Goal: Complete application form

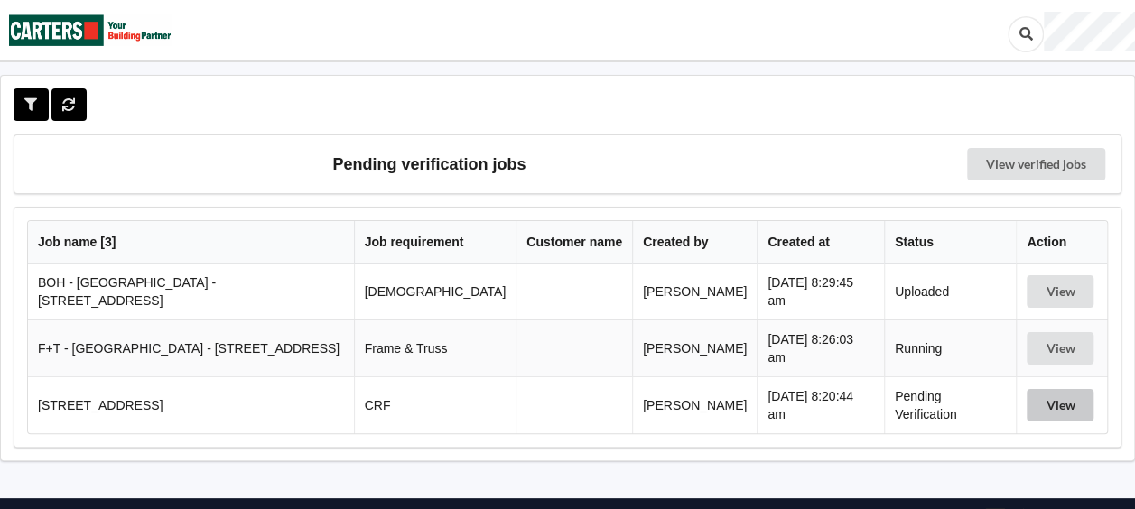
click at [1058, 389] on button "View" at bounding box center [1059, 405] width 67 height 32
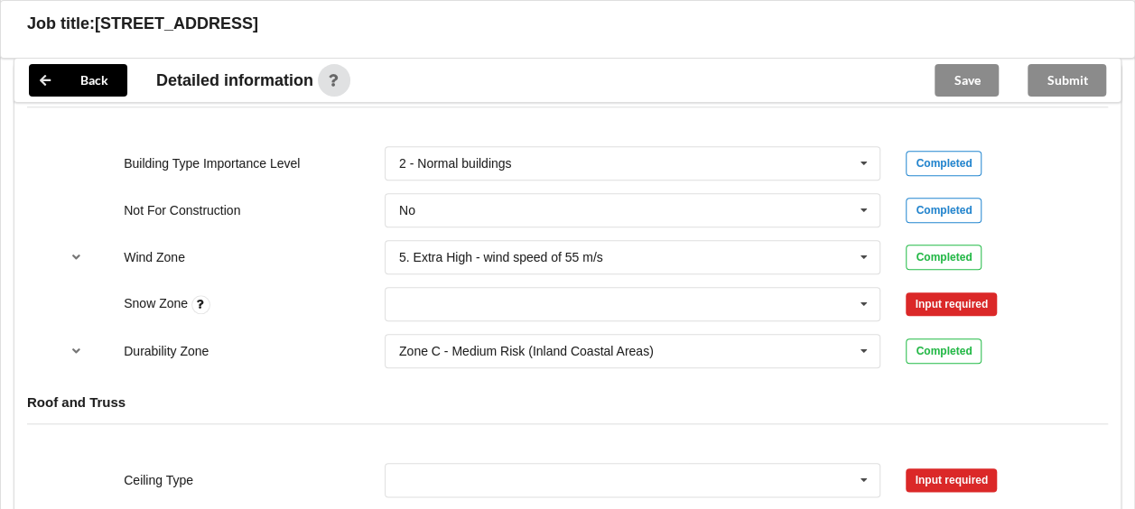
scroll to position [798, 0]
click at [868, 291] on icon at bounding box center [863, 303] width 27 height 33
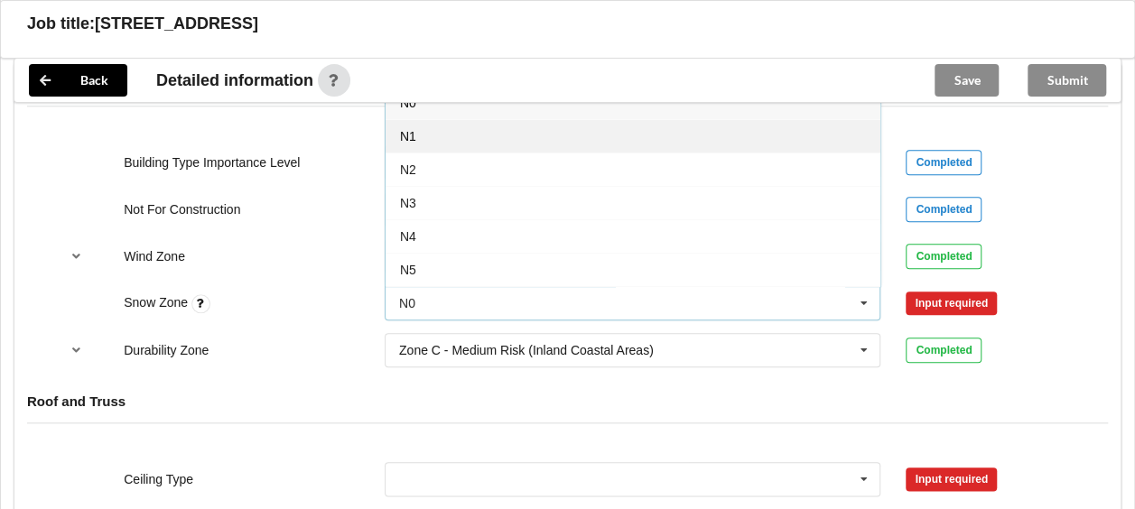
click at [628, 129] on div "N1" at bounding box center [632, 135] width 495 height 33
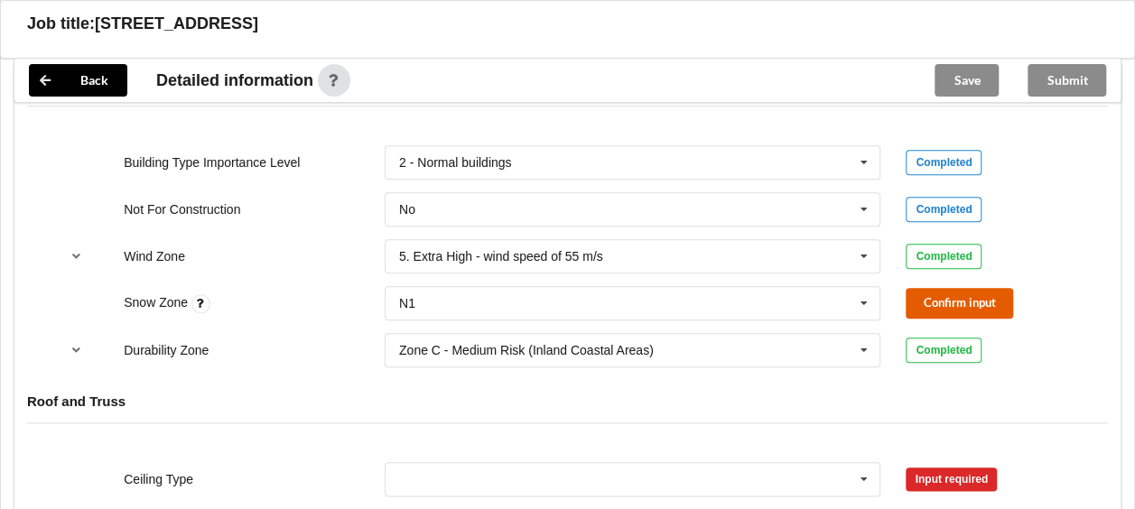
click at [938, 303] on button "Confirm input" at bounding box center [958, 303] width 107 height 30
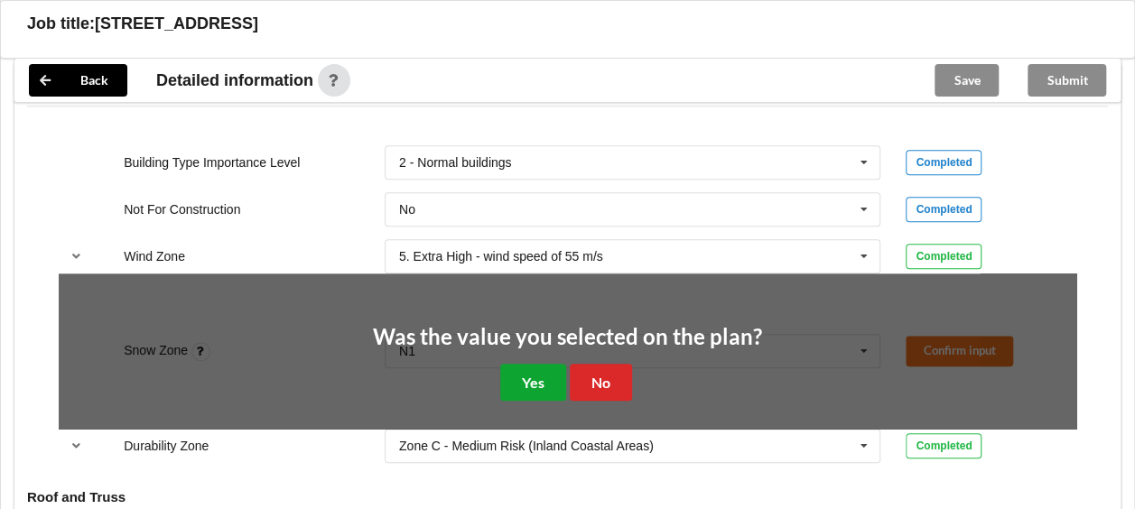
click at [537, 374] on button "Yes" at bounding box center [533, 382] width 66 height 37
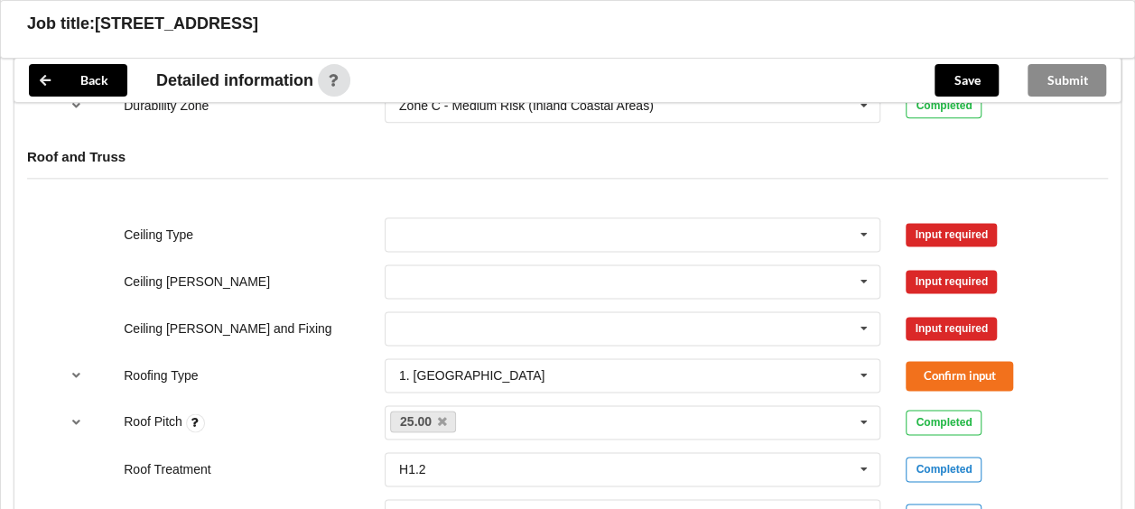
scroll to position [1043, 0]
click at [868, 230] on icon at bounding box center [863, 234] width 27 height 33
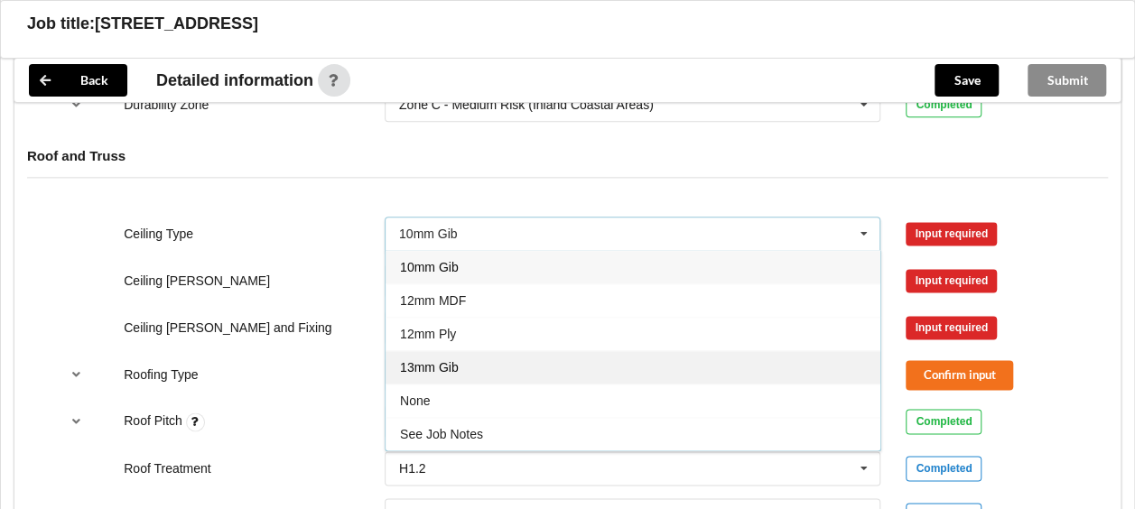
click at [691, 350] on div "13mm Gib" at bounding box center [632, 366] width 495 height 33
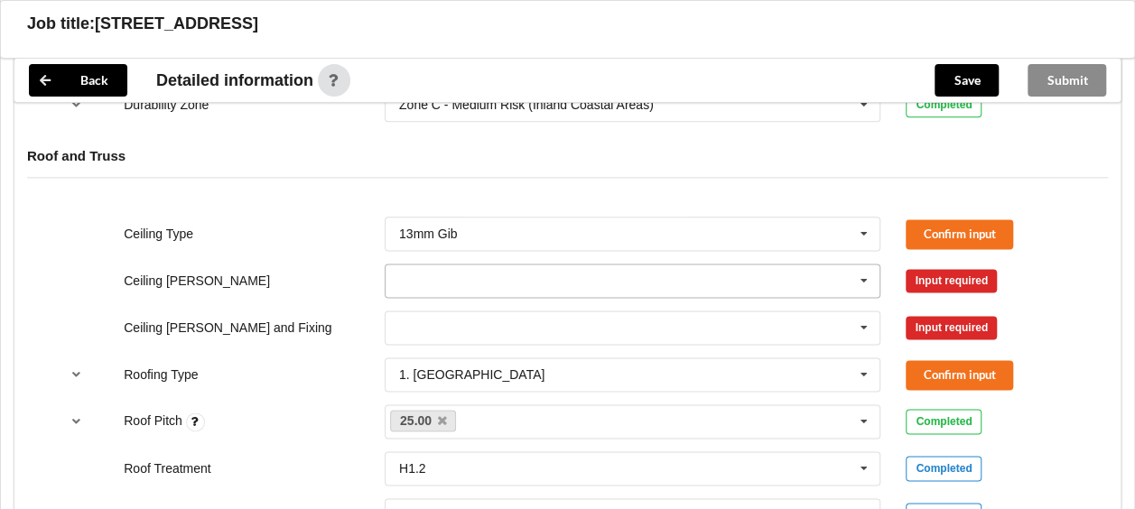
click at [870, 273] on icon at bounding box center [863, 280] width 27 height 33
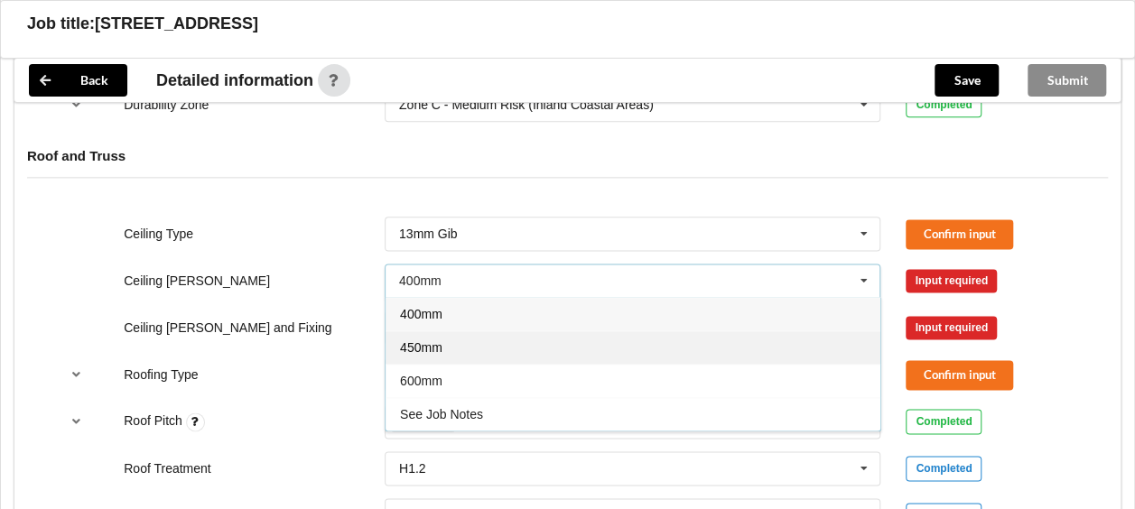
click at [765, 339] on div "450mm" at bounding box center [632, 346] width 495 height 33
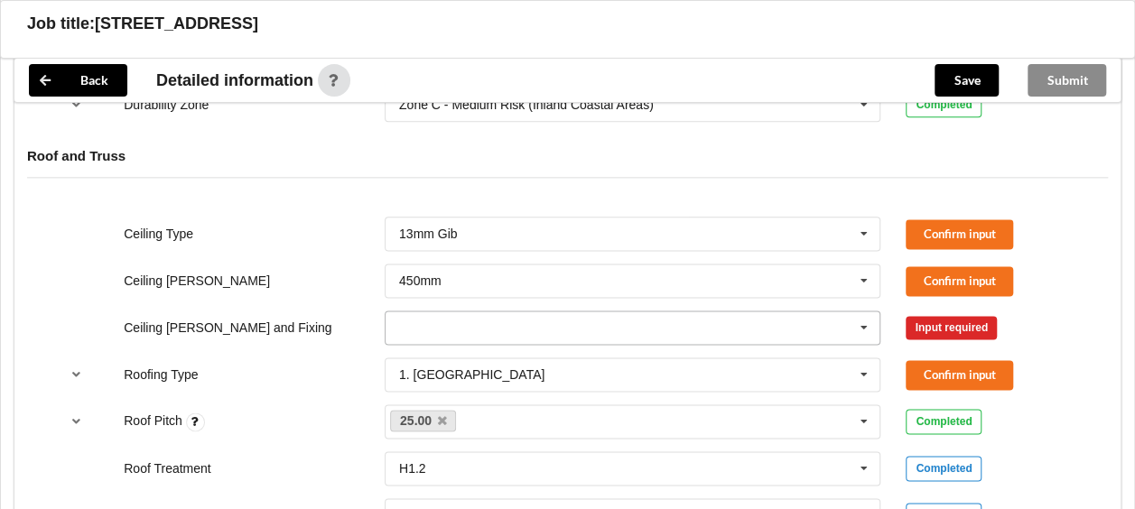
click at [871, 321] on icon at bounding box center [863, 327] width 27 height 33
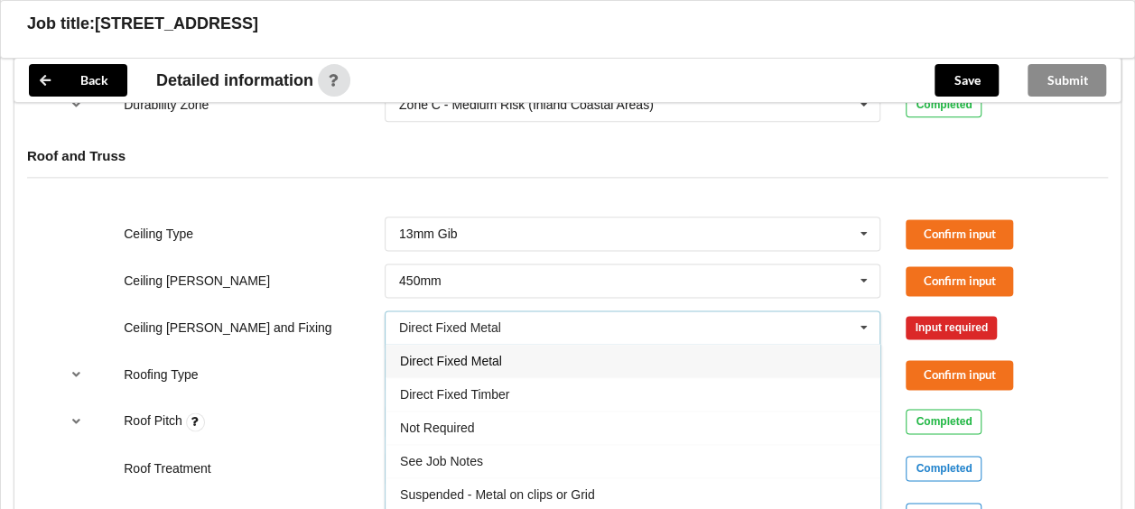
click at [567, 483] on div "Suspended - Metal on clips or Grid" at bounding box center [632, 493] width 495 height 33
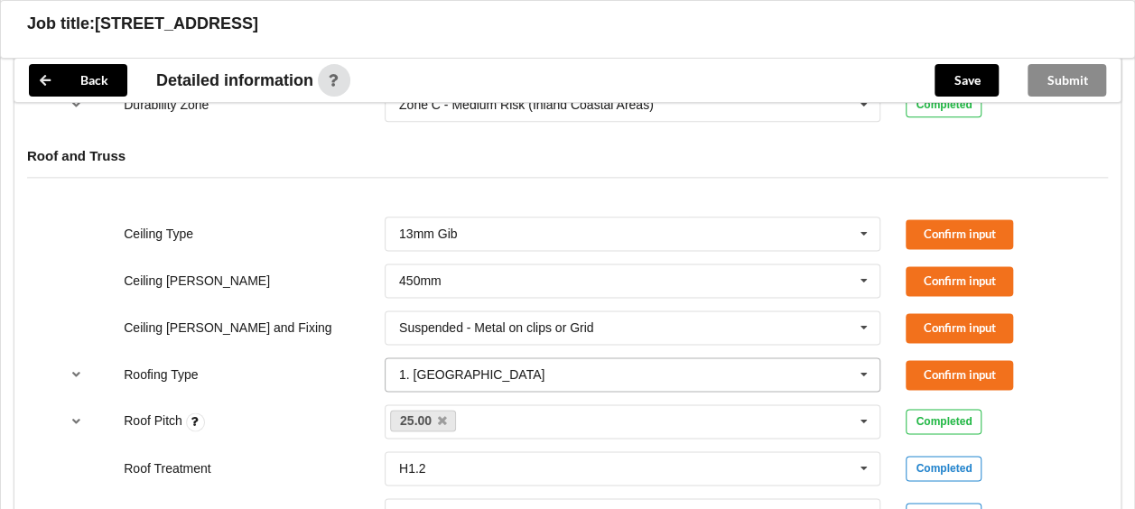
click at [874, 372] on icon at bounding box center [863, 374] width 27 height 33
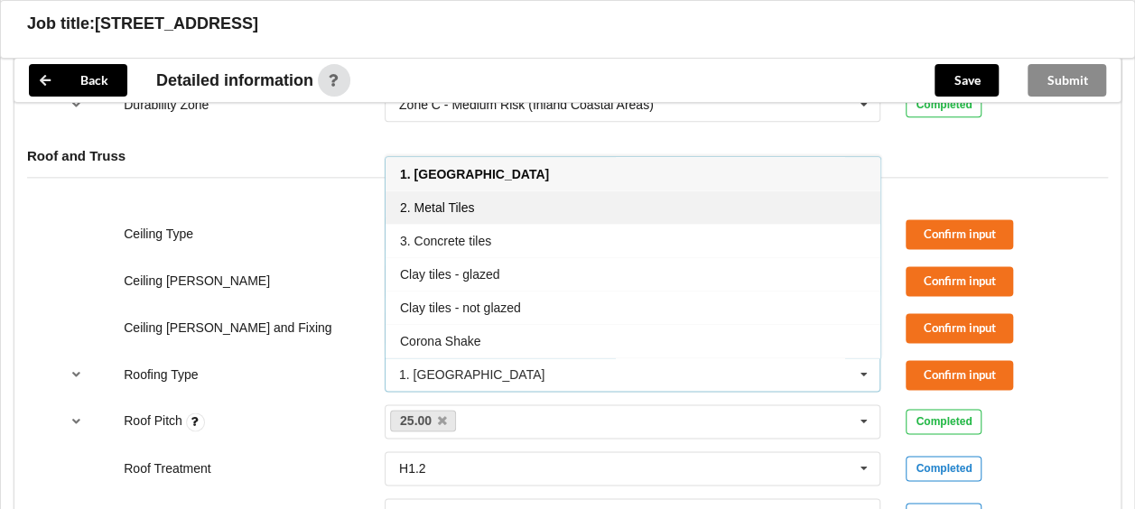
click at [585, 195] on div "2. Metal Tiles" at bounding box center [632, 206] width 495 height 33
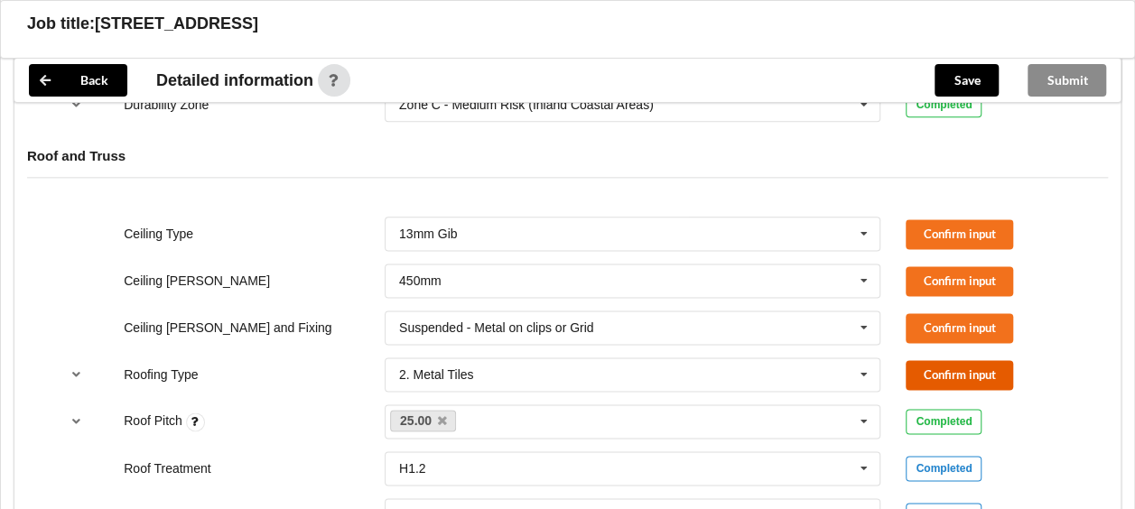
click at [941, 371] on button "Confirm input" at bounding box center [958, 375] width 107 height 30
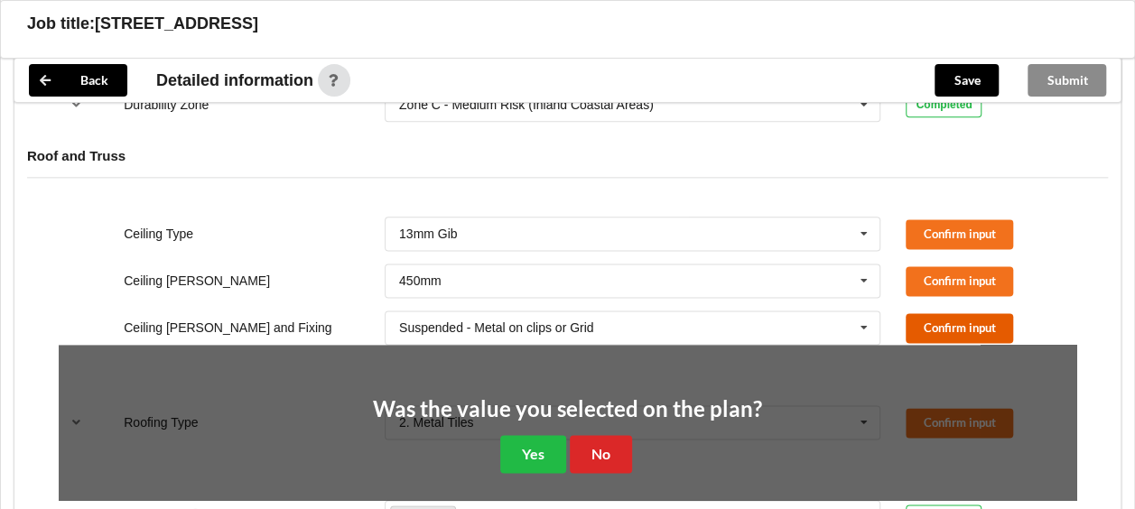
click at [939, 330] on button "Confirm input" at bounding box center [958, 328] width 107 height 30
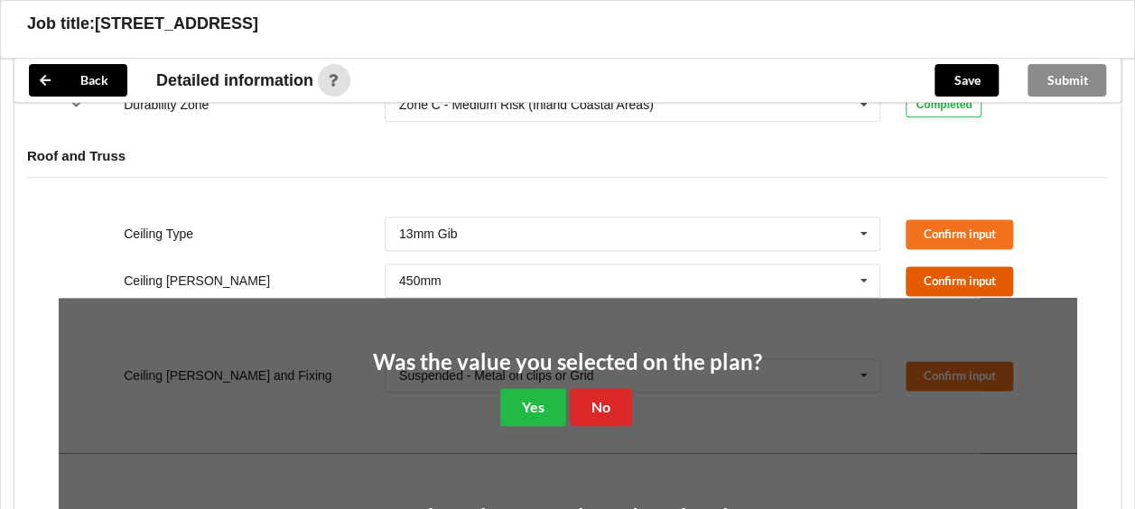
click at [940, 291] on button "Confirm input" at bounding box center [958, 281] width 107 height 30
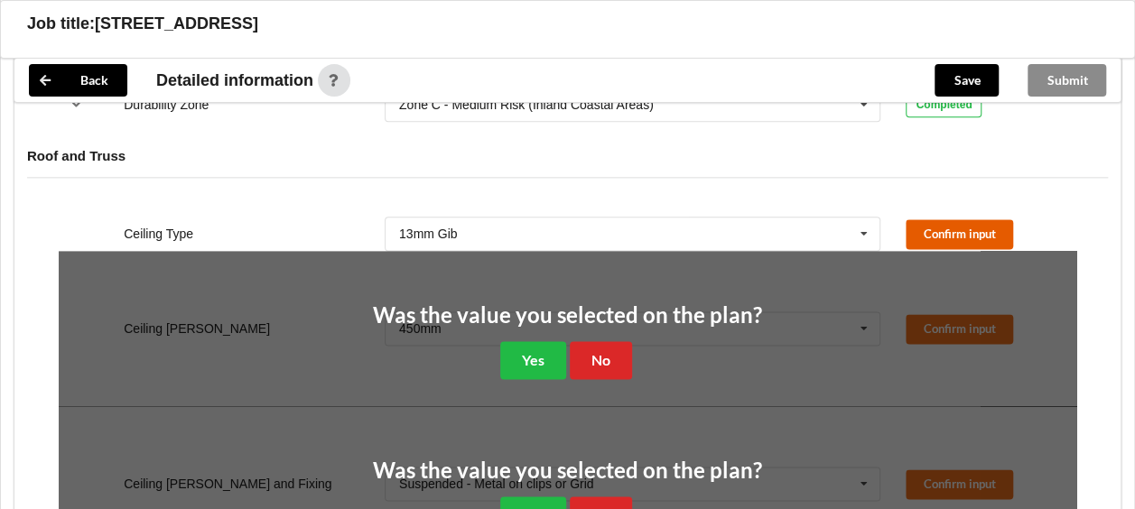
click at [931, 219] on button "Confirm input" at bounding box center [958, 234] width 107 height 30
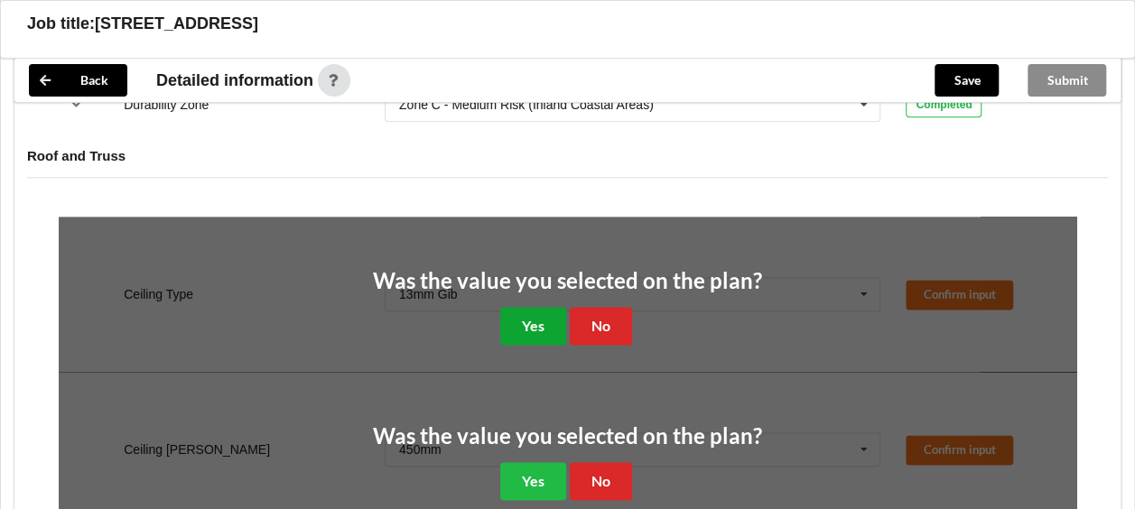
click at [543, 314] on button "Yes" at bounding box center [533, 325] width 66 height 37
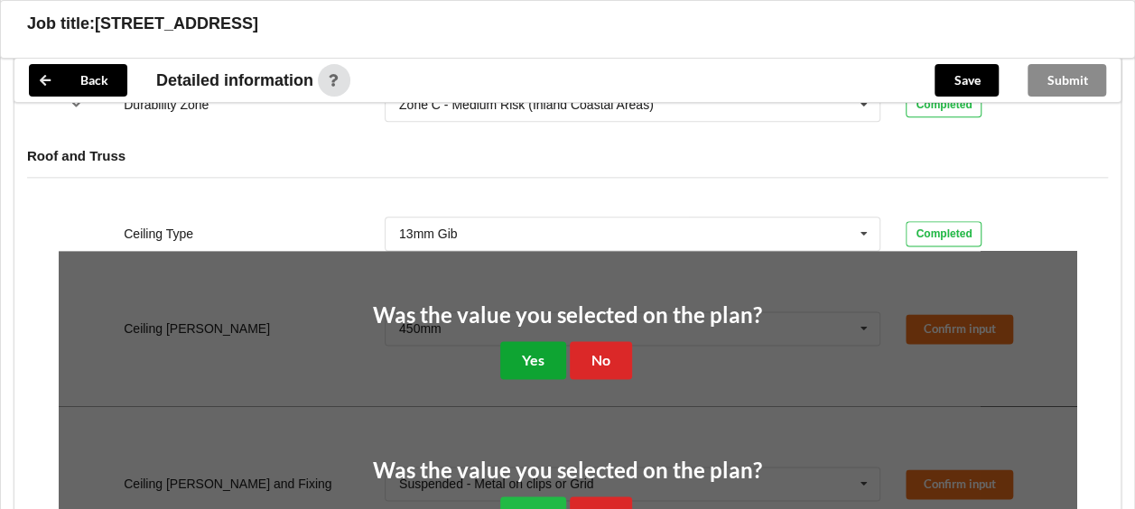
click at [546, 364] on button "Yes" at bounding box center [533, 359] width 66 height 37
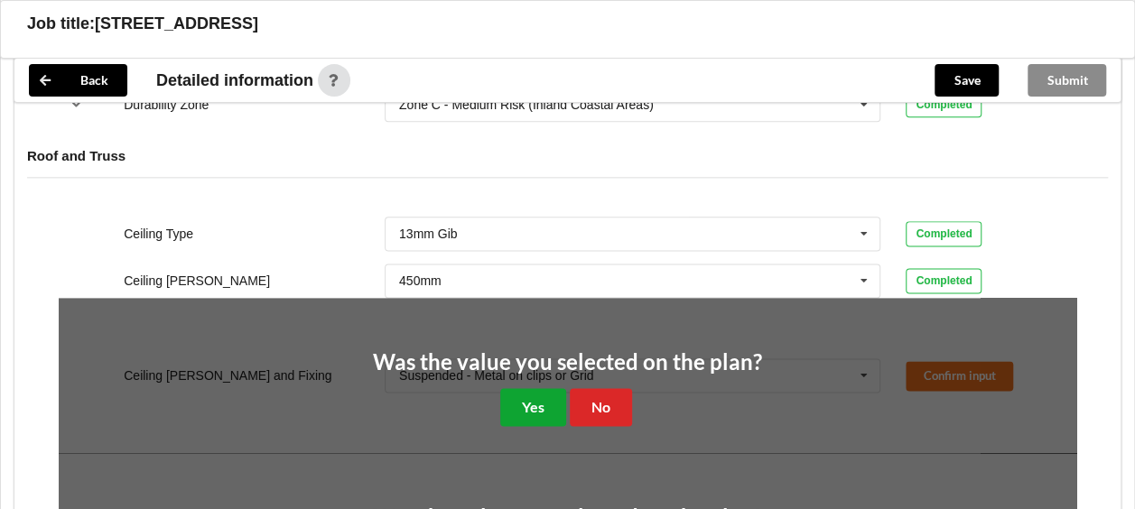
click at [542, 408] on button "Yes" at bounding box center [533, 406] width 66 height 37
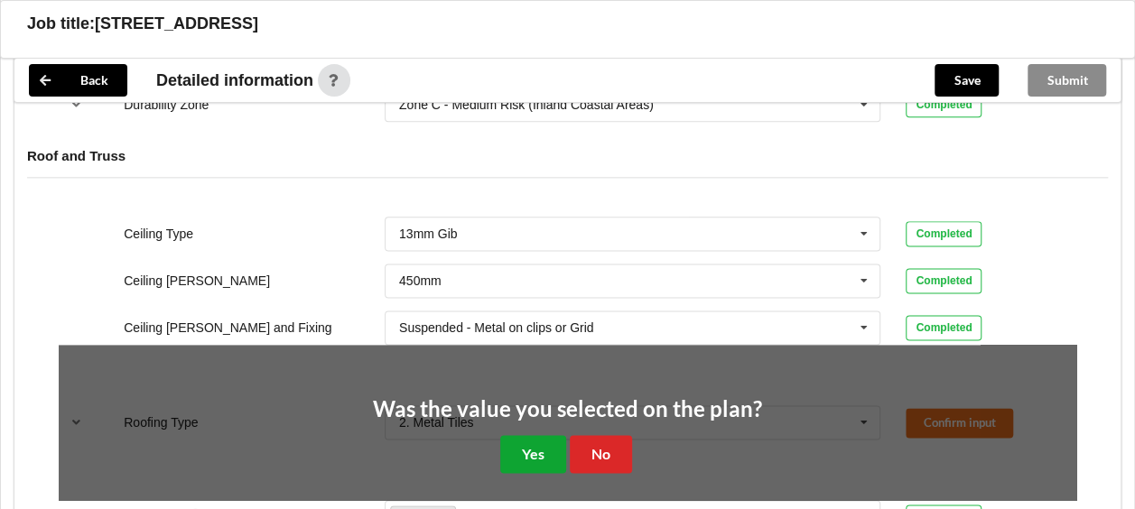
click at [543, 446] on button "Yes" at bounding box center [533, 453] width 66 height 37
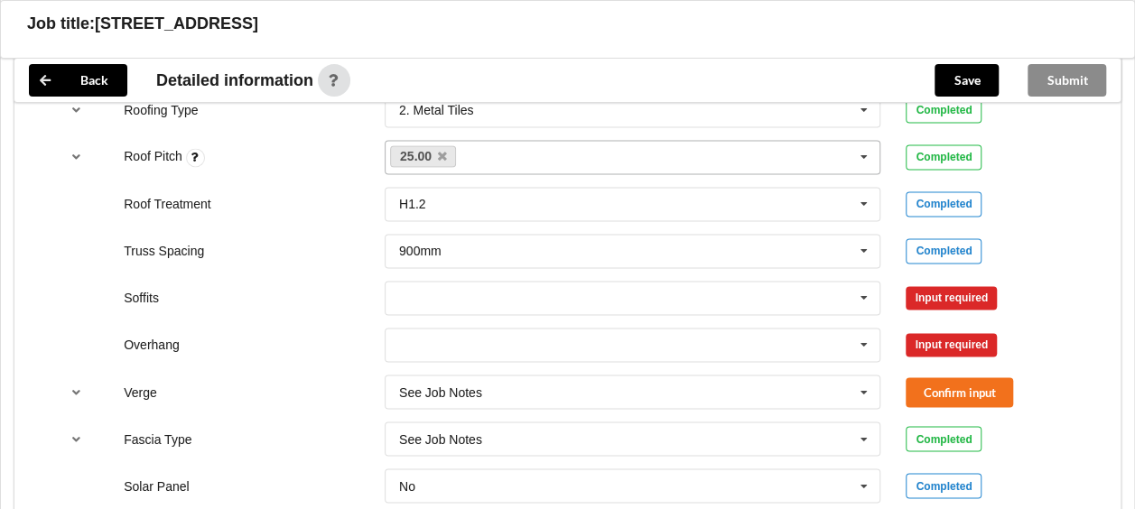
scroll to position [1310, 0]
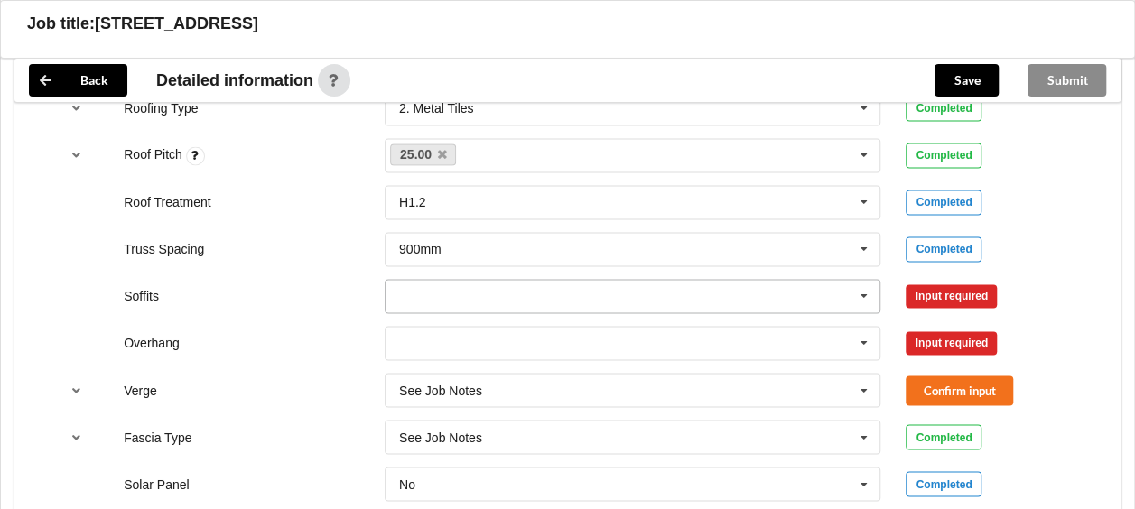
click at [856, 298] on icon at bounding box center [863, 296] width 27 height 33
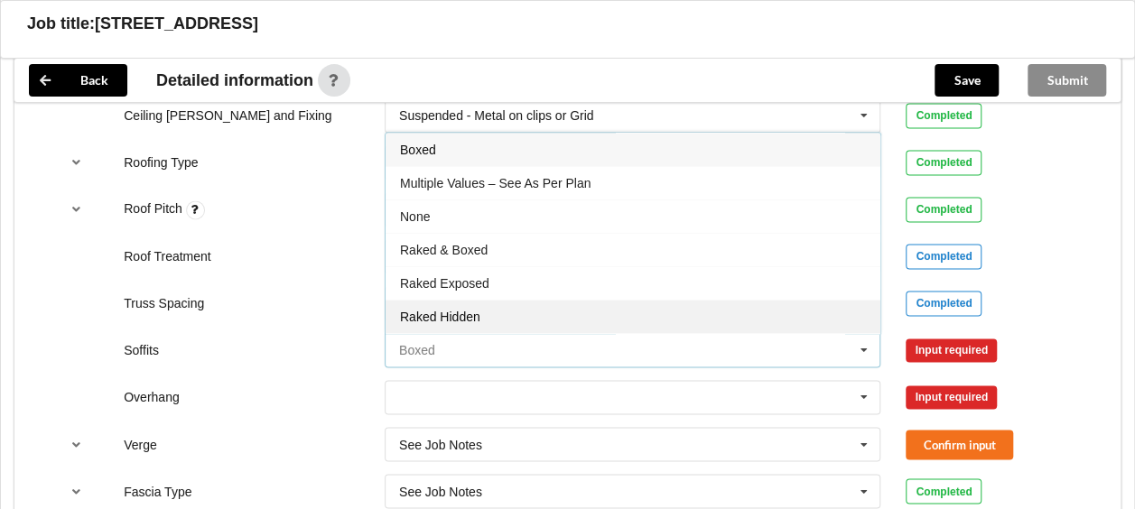
scroll to position [1255, 0]
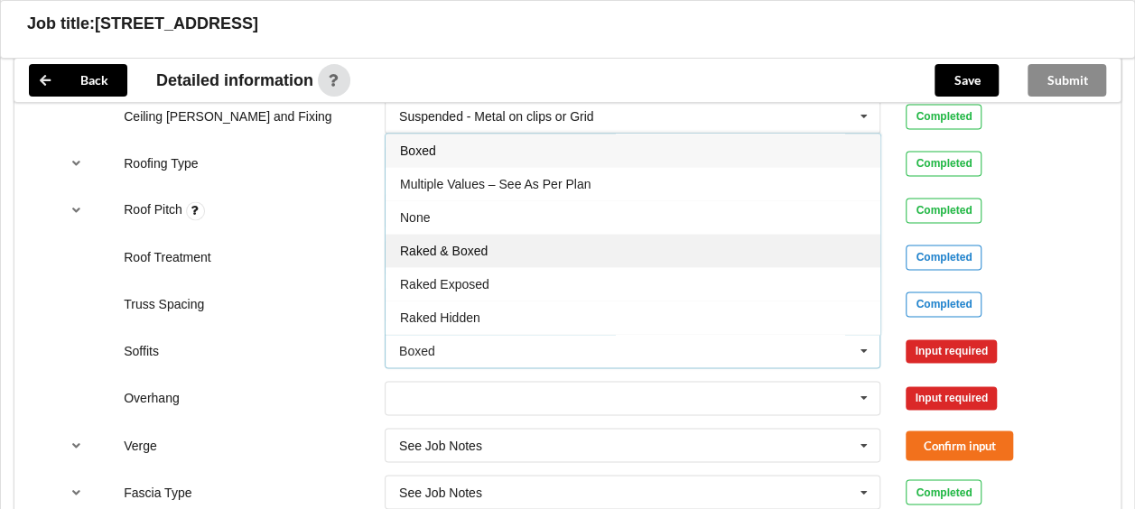
click at [659, 249] on div "Raked & Boxed" at bounding box center [632, 250] width 495 height 33
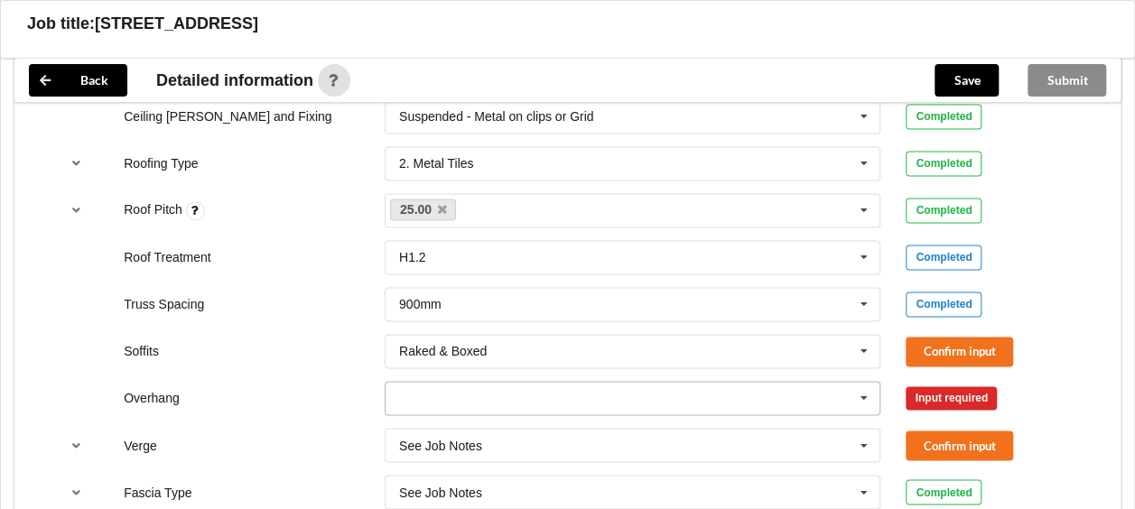
click at [803, 394] on input "text" at bounding box center [633, 398] width 495 height 32
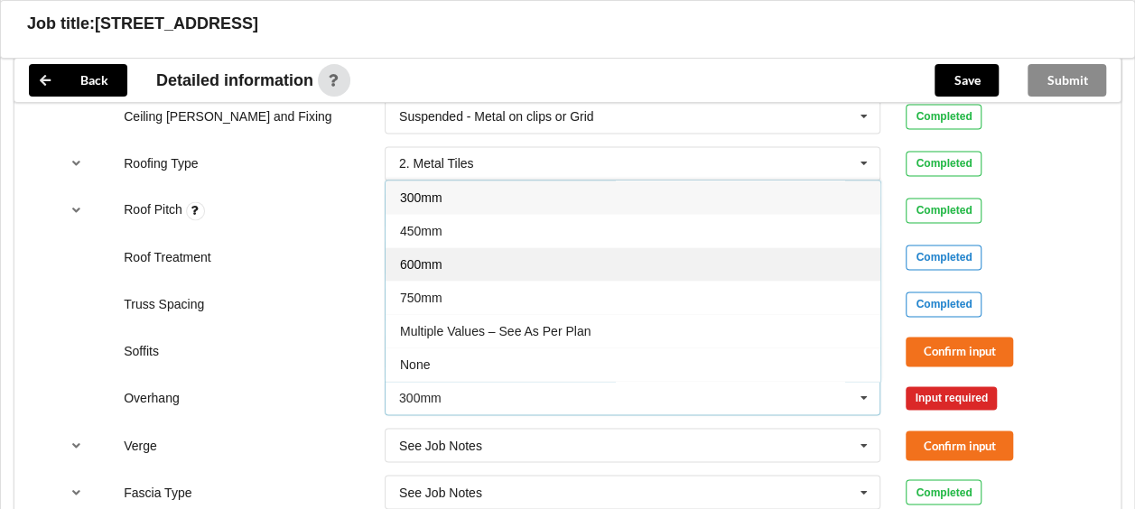
click at [617, 247] on div "600mm" at bounding box center [632, 263] width 495 height 33
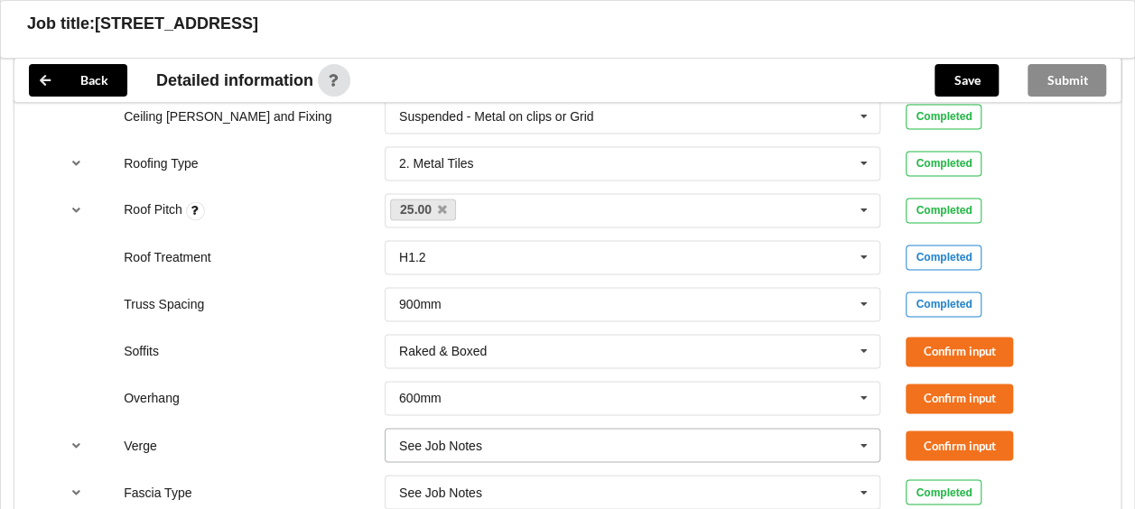
click at [834, 440] on input "text" at bounding box center [633, 445] width 495 height 32
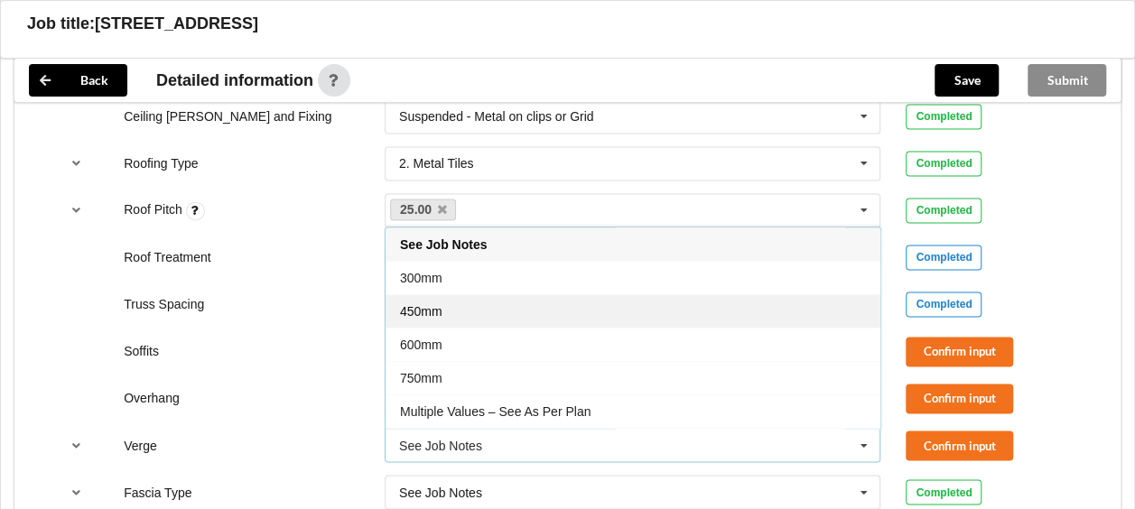
click at [662, 304] on div "450mm" at bounding box center [632, 310] width 495 height 33
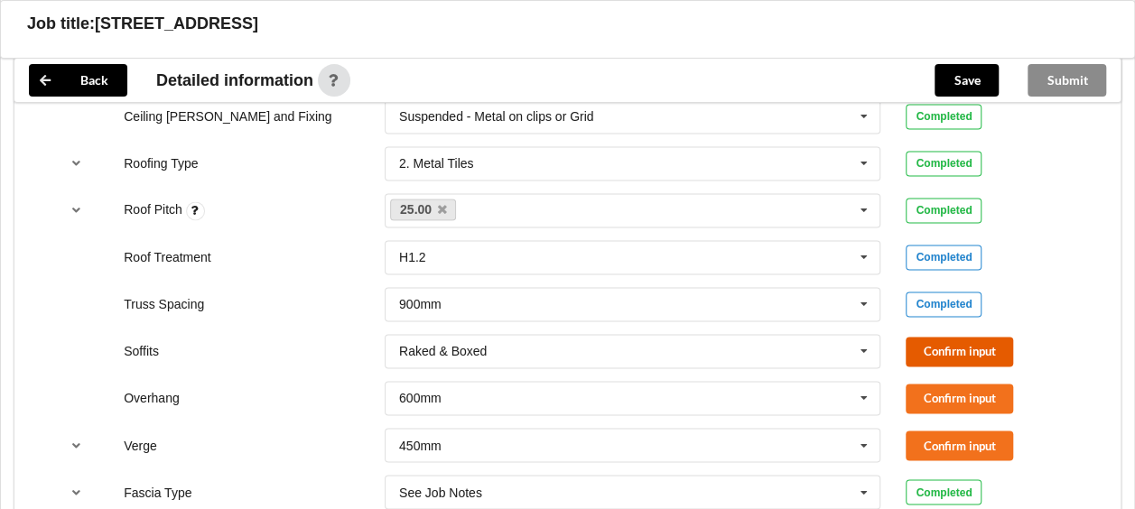
click at [948, 339] on button "Confirm input" at bounding box center [958, 352] width 107 height 30
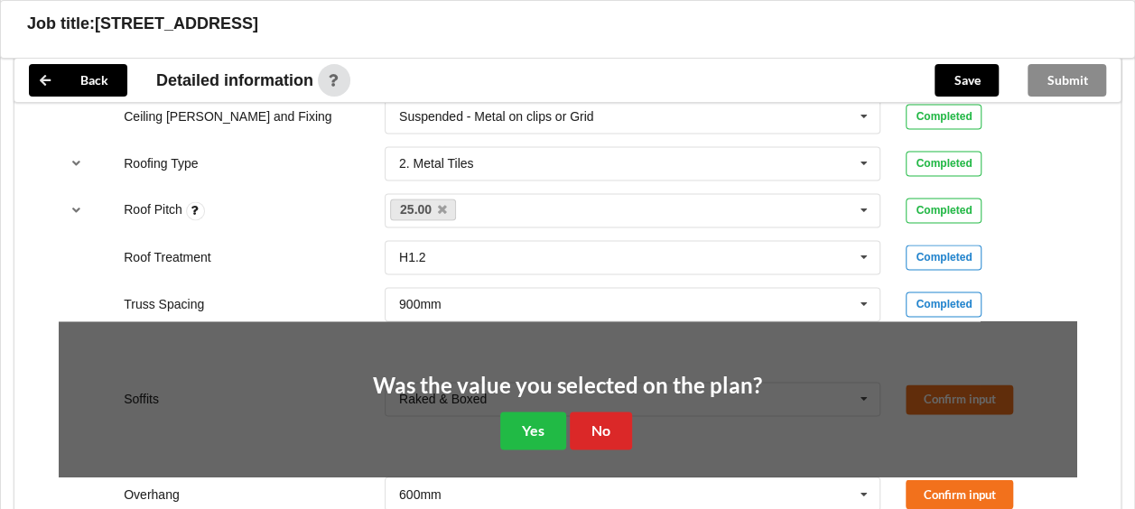
drag, startPoint x: 956, startPoint y: 399, endPoint x: 684, endPoint y: 400, distance: 271.7
click at [953, 398] on div "Was the value you selected on the plan? Yes No" at bounding box center [567, 411] width 1017 height 181
drag, startPoint x: 529, startPoint y: 417, endPoint x: 631, endPoint y: 422, distance: 102.1
click at [531, 418] on button "Yes" at bounding box center [533, 430] width 66 height 37
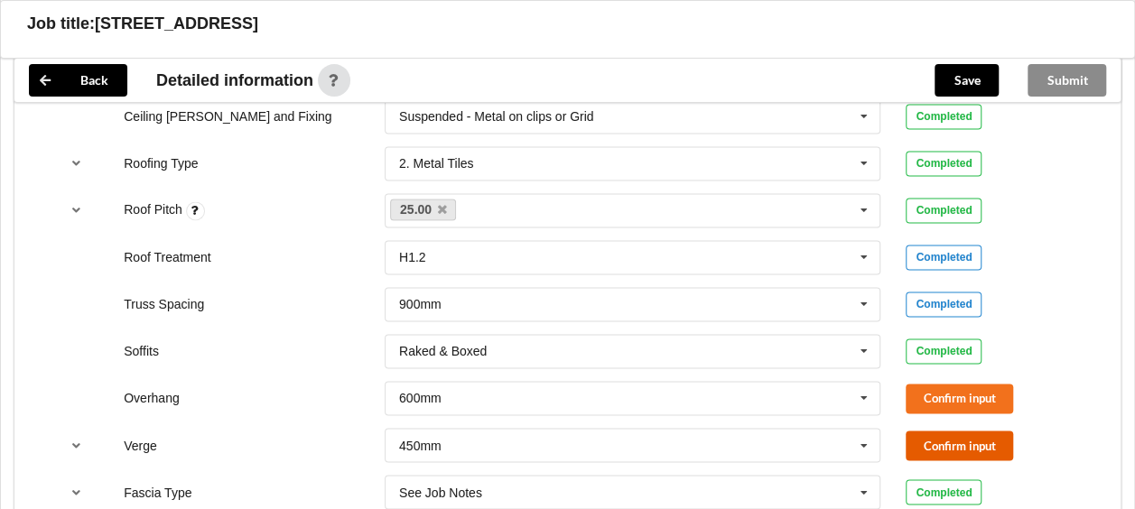
click at [939, 431] on button "Confirm input" at bounding box center [958, 446] width 107 height 30
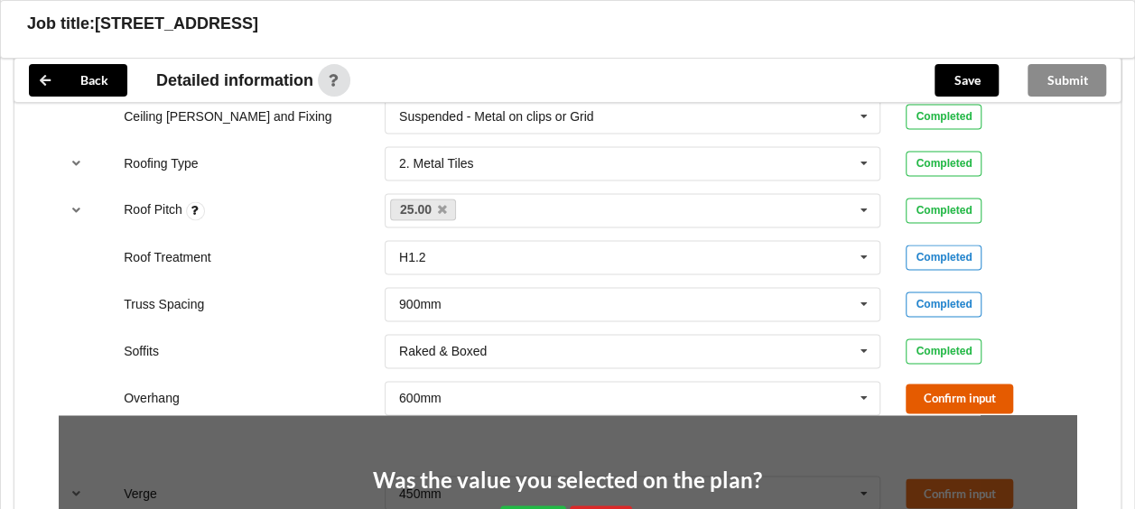
click at [934, 401] on button "Confirm input" at bounding box center [958, 399] width 107 height 30
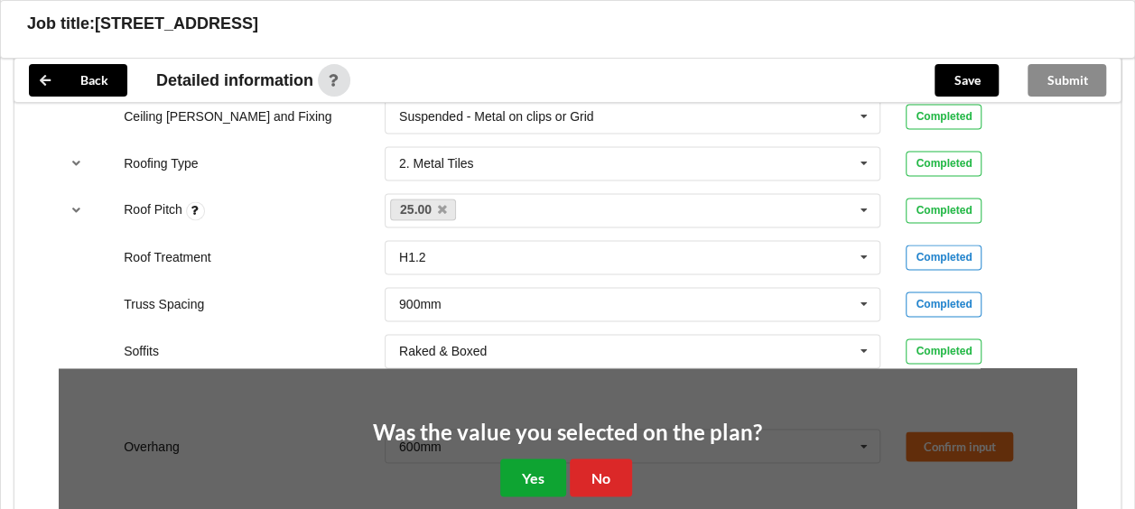
click at [533, 469] on button "Yes" at bounding box center [533, 477] width 66 height 37
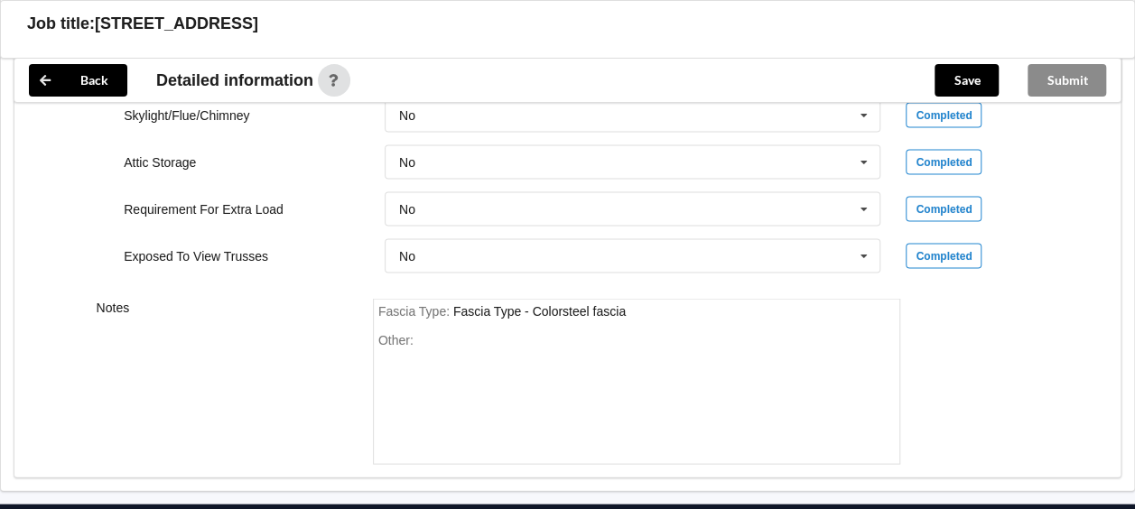
scroll to position [1726, 0]
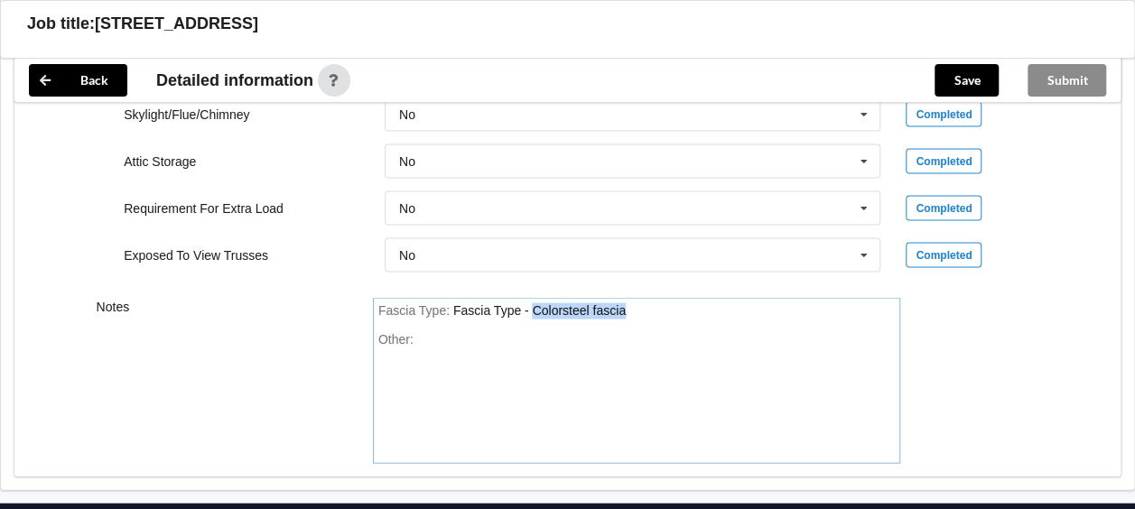
drag, startPoint x: 648, startPoint y: 301, endPoint x: 531, endPoint y: 302, distance: 117.3
click at [531, 303] on div "Fascia Type : Fascia Type - Colorsteel fascia" at bounding box center [636, 311] width 517 height 16
click at [968, 79] on button "Save" at bounding box center [966, 80] width 64 height 32
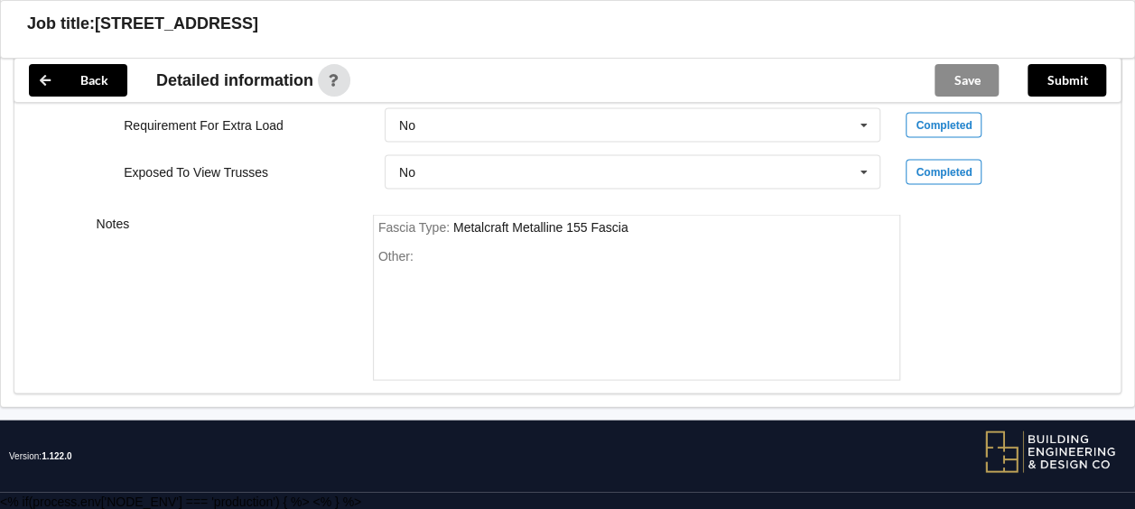
scroll to position [1722, 0]
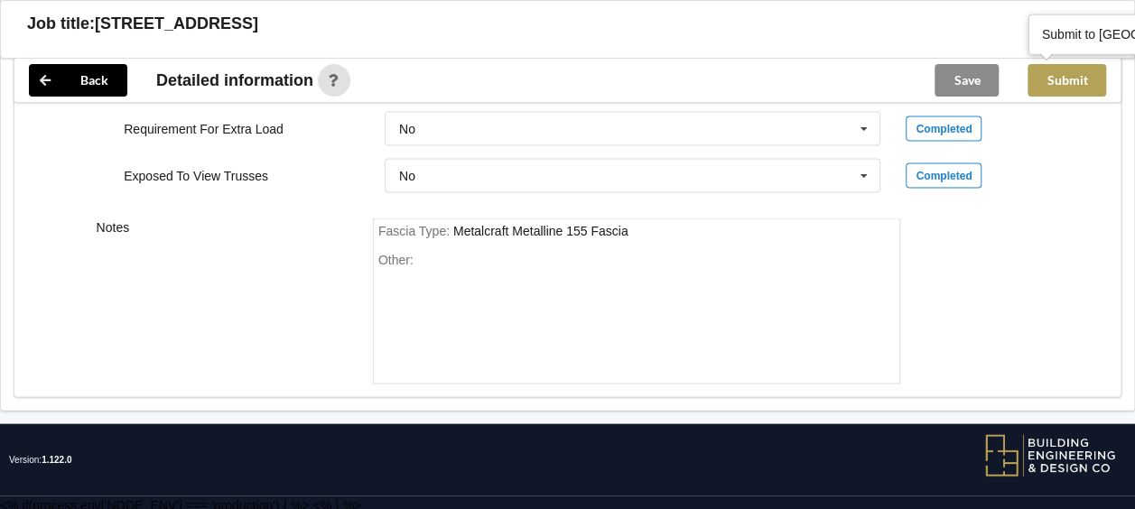
click at [1083, 79] on button "Submit" at bounding box center [1066, 80] width 79 height 32
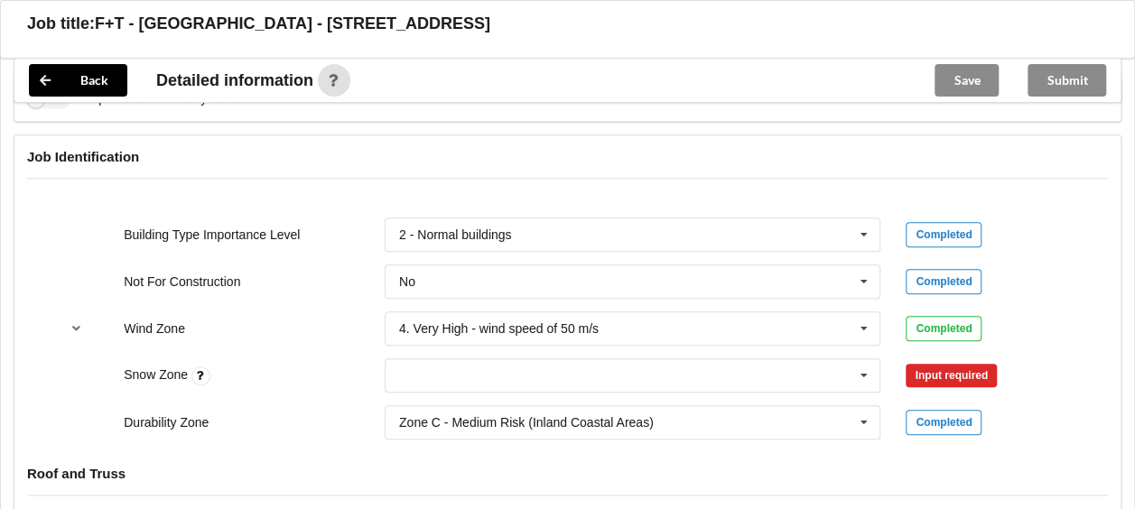
scroll to position [731, 0]
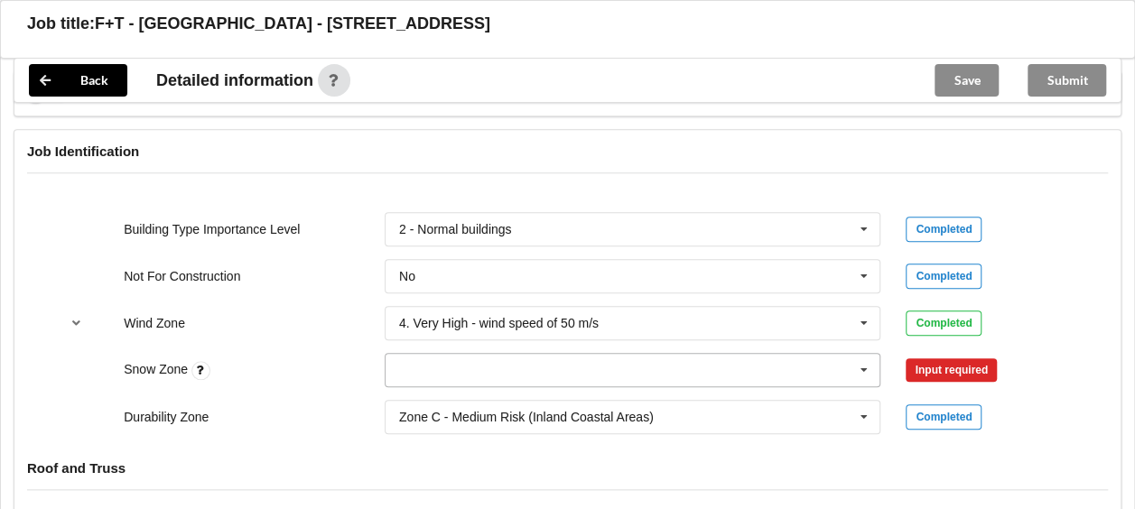
click at [852, 366] on icon at bounding box center [863, 370] width 27 height 33
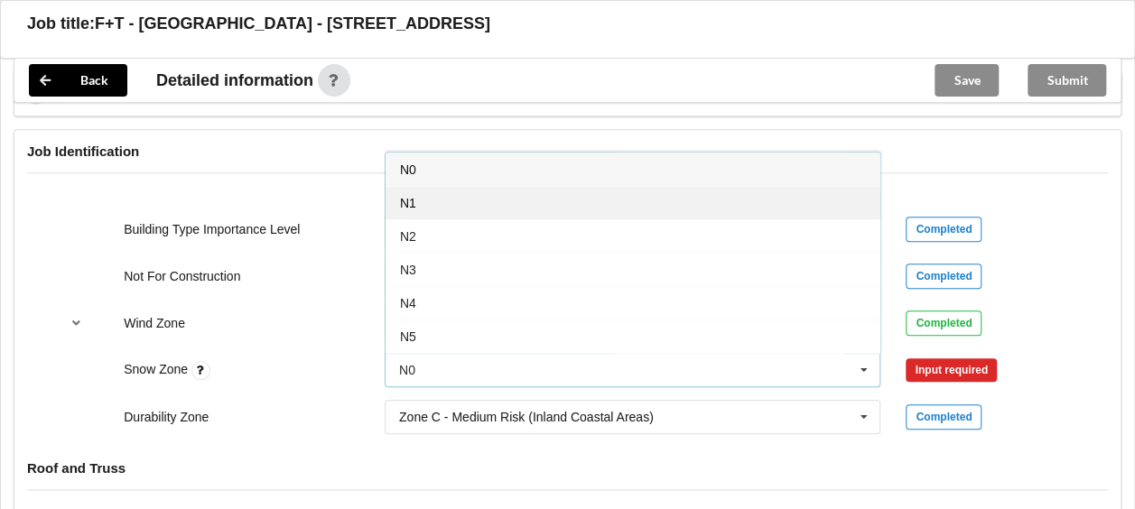
click at [689, 206] on div "N1" at bounding box center [632, 202] width 495 height 33
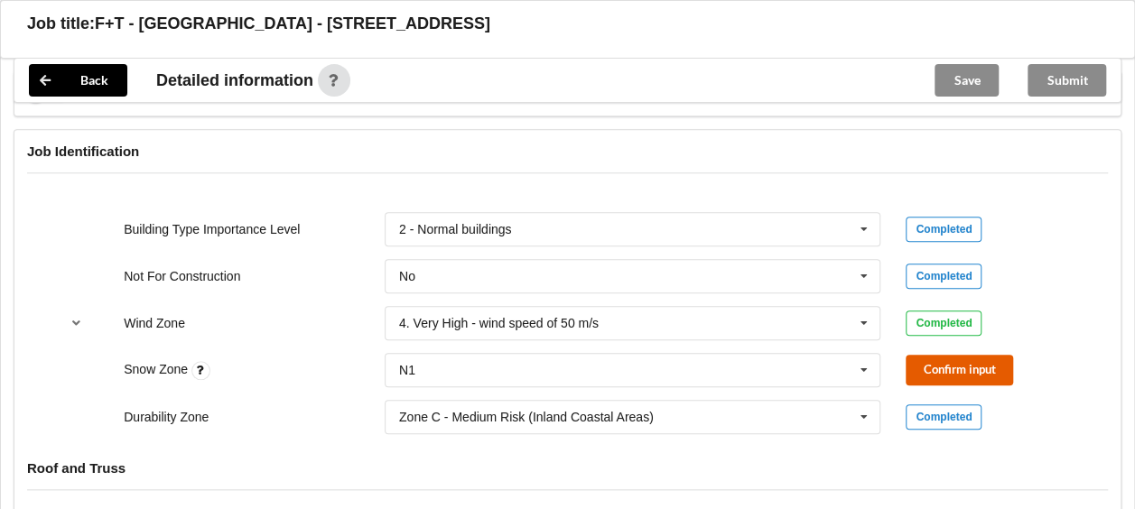
click at [928, 355] on button "Confirm input" at bounding box center [958, 370] width 107 height 30
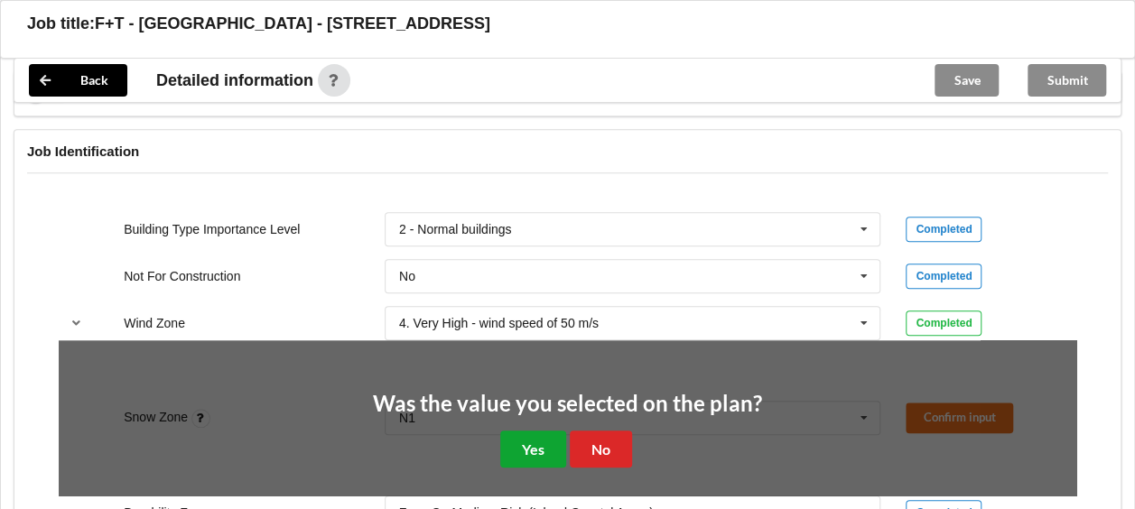
click at [512, 441] on button "Yes" at bounding box center [533, 449] width 66 height 37
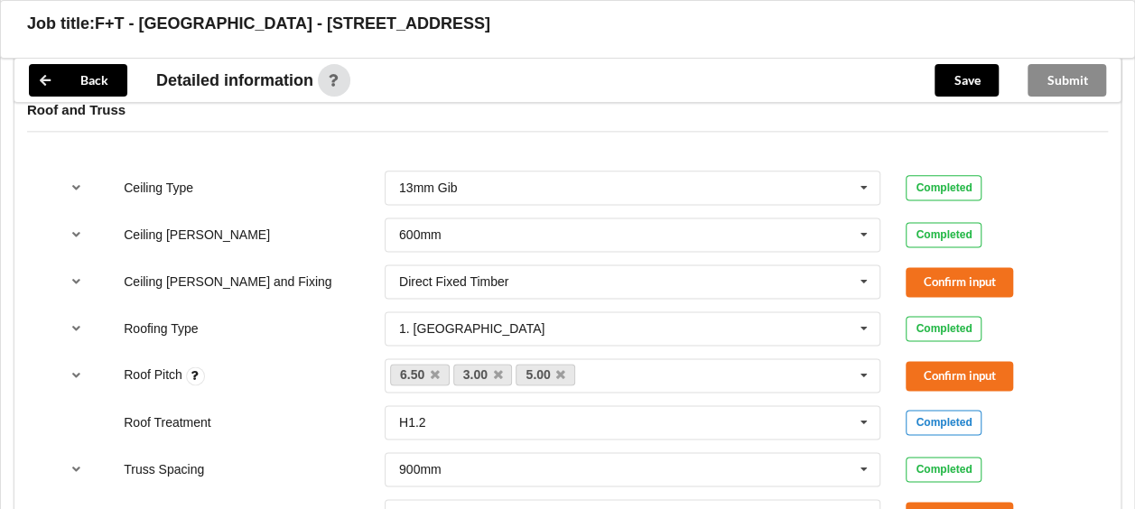
scroll to position [1090, 0]
click at [959, 273] on button "Confirm input" at bounding box center [958, 281] width 107 height 30
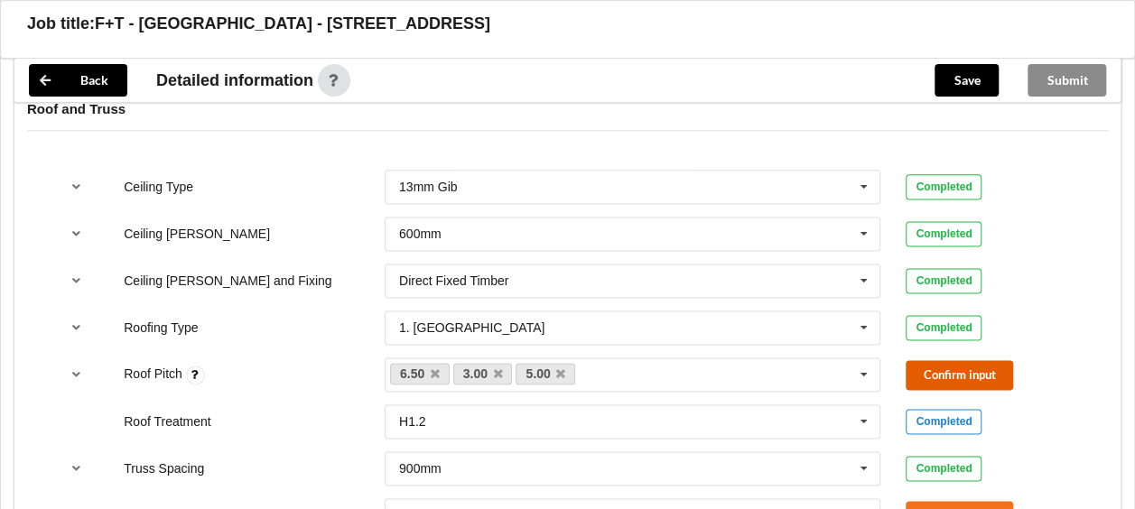
click at [912, 379] on button "Confirm input" at bounding box center [958, 375] width 107 height 30
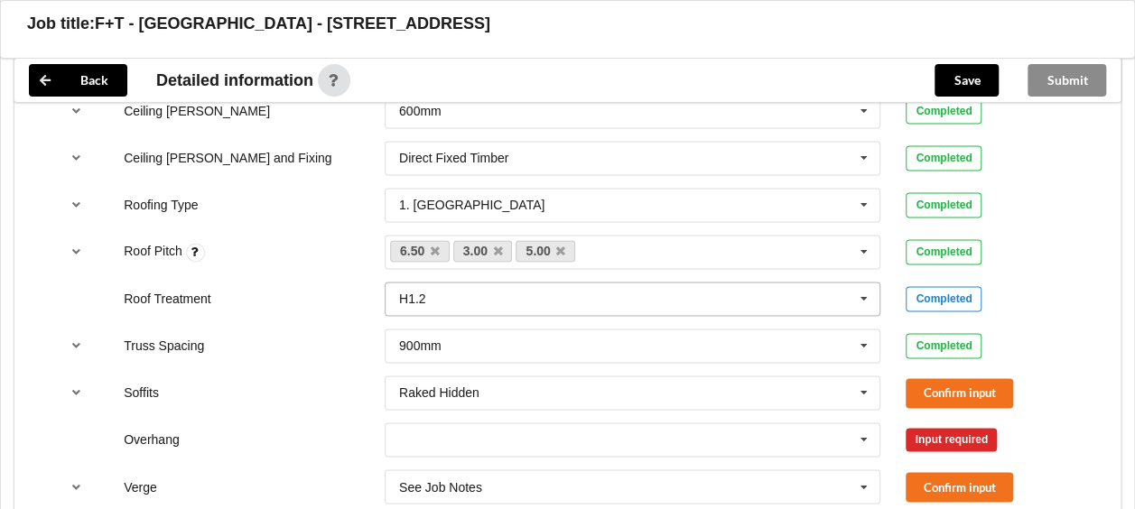
scroll to position [1215, 0]
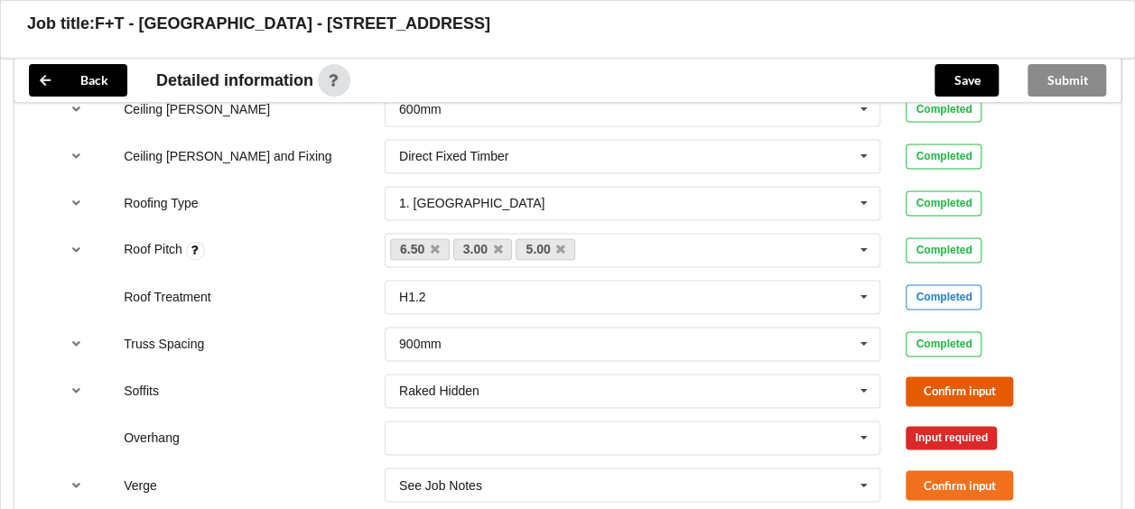
drag, startPoint x: 940, startPoint y: 399, endPoint x: 887, endPoint y: 412, distance: 54.9
click at [940, 399] on button "Confirm input" at bounding box center [958, 391] width 107 height 30
click at [876, 437] on icon at bounding box center [863, 438] width 27 height 33
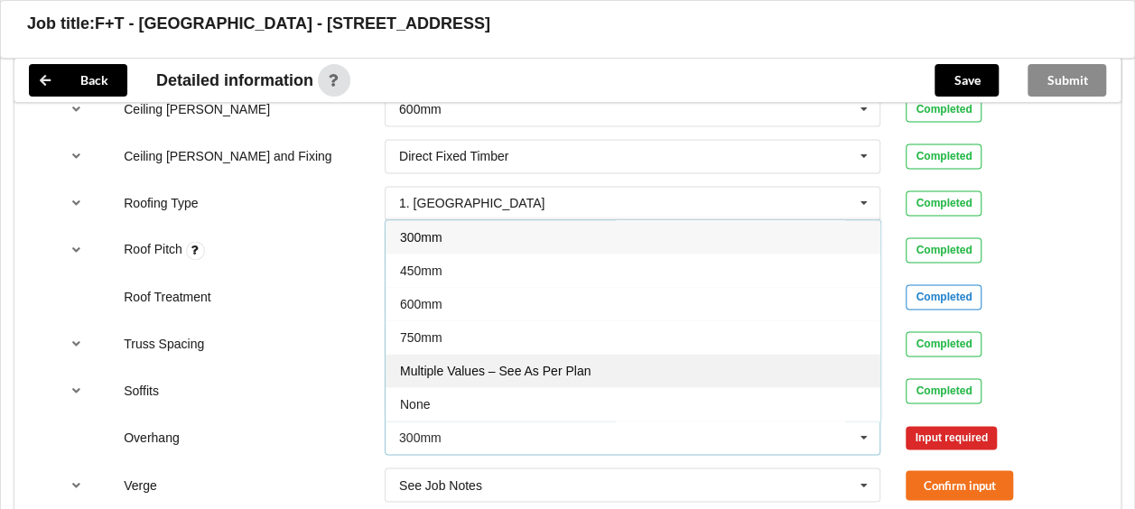
click at [659, 363] on div "Multiple Values – See As Per Plan" at bounding box center [632, 370] width 495 height 33
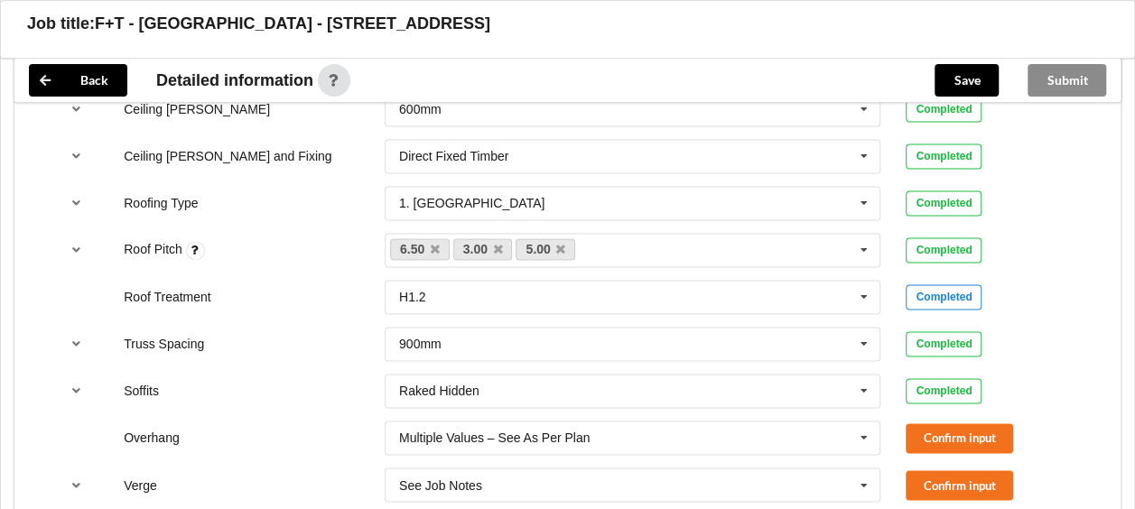
scroll to position [1345, 0]
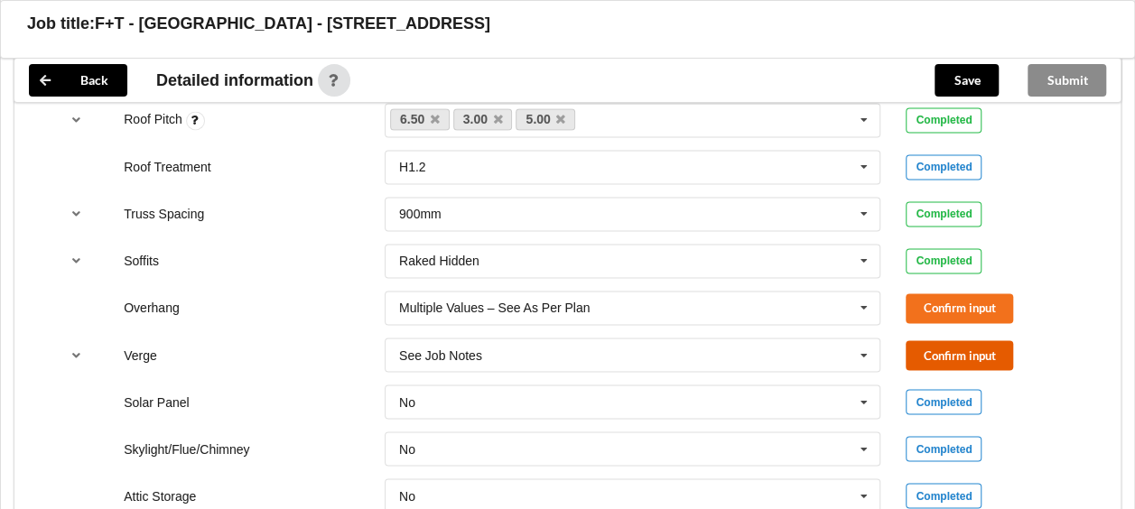
click at [946, 347] on button "Confirm input" at bounding box center [958, 355] width 107 height 30
click at [946, 319] on div "Ceiling Type 13mm Gib 10mm Gib 12mm Ply 12mm MDF 13mm Gib None See Job Notes Co…" at bounding box center [567, 261] width 1106 height 717
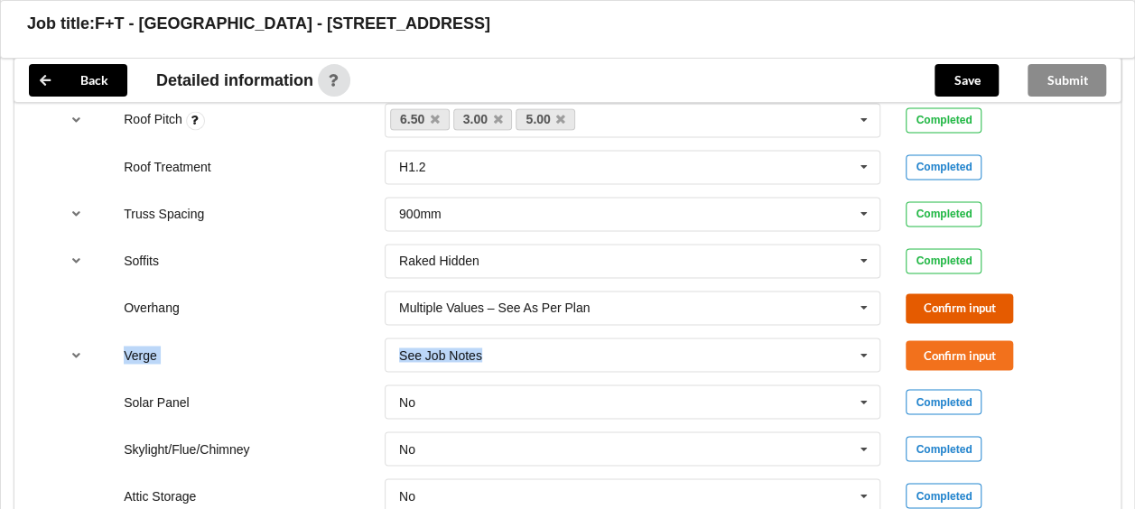
drag, startPoint x: 946, startPoint y: 319, endPoint x: 936, endPoint y: 302, distance: 19.0
click at [936, 302] on button "Confirm input" at bounding box center [958, 308] width 107 height 30
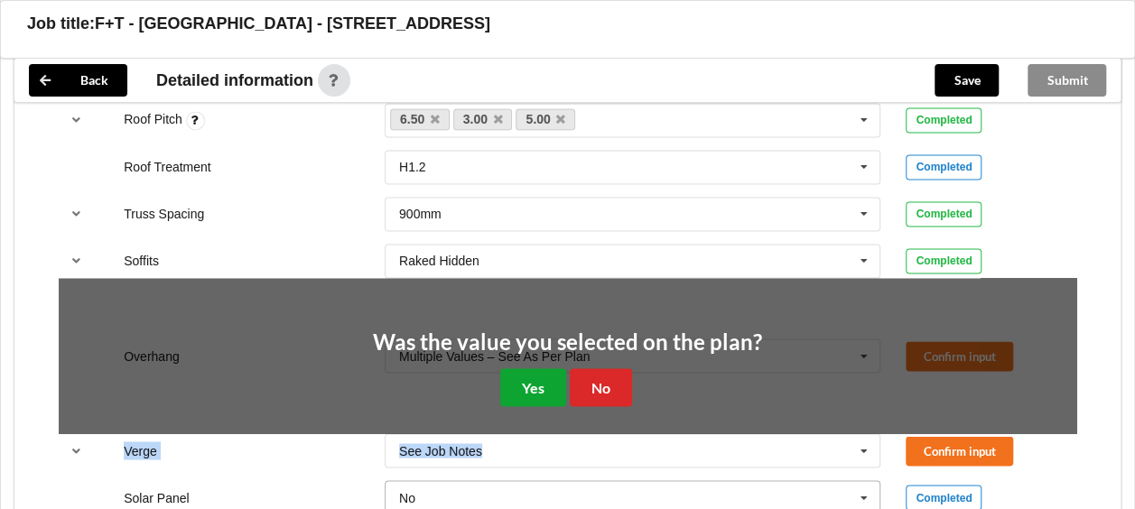
drag, startPoint x: 540, startPoint y: 396, endPoint x: 553, endPoint y: 405, distance: 16.3
click at [540, 395] on button "Yes" at bounding box center [533, 386] width 66 height 37
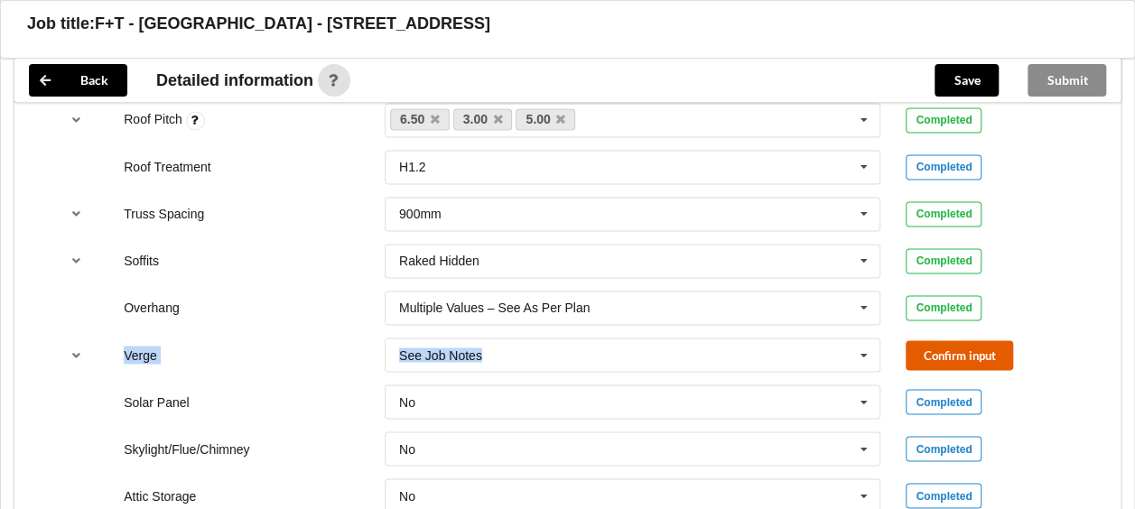
click at [923, 347] on button "Confirm input" at bounding box center [958, 355] width 107 height 30
click at [1000, 357] on div "Completed" at bounding box center [990, 354] width 171 height 25
click at [810, 359] on input "text" at bounding box center [633, 354] width 495 height 32
click at [895, 346] on div "Completed" at bounding box center [991, 354] width 196 height 25
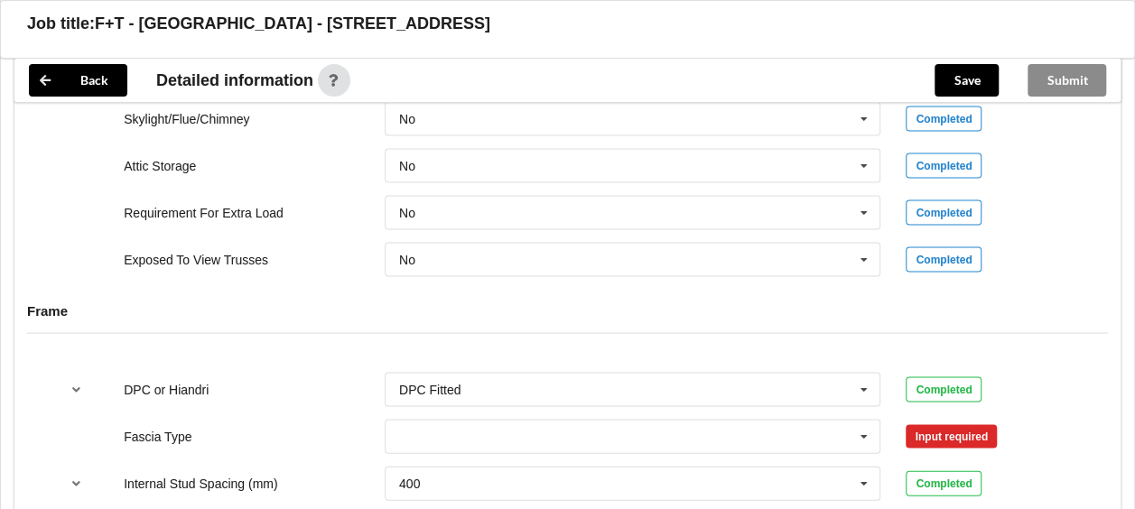
scroll to position [1728, 0]
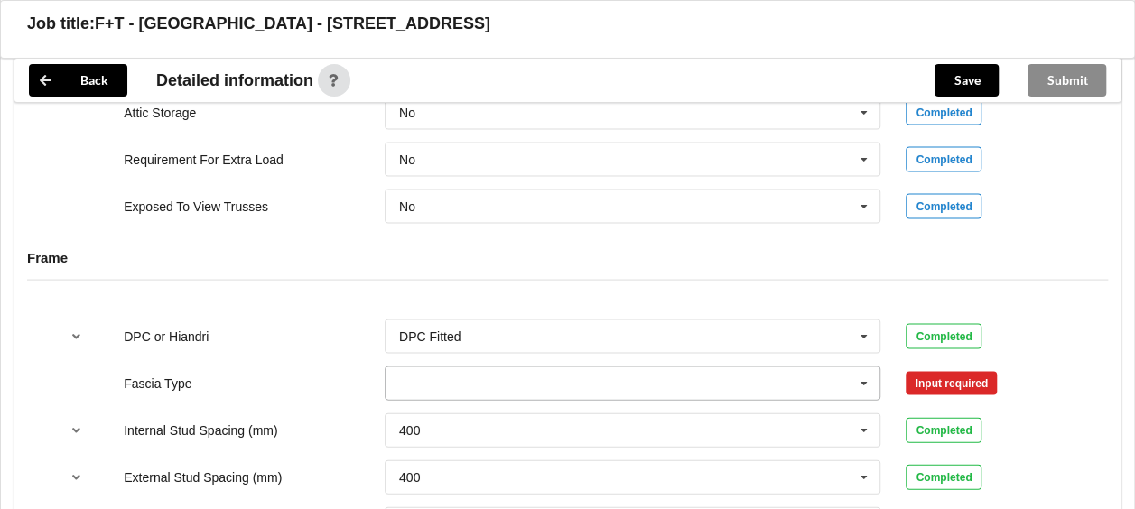
click at [858, 381] on icon at bounding box center [863, 383] width 27 height 33
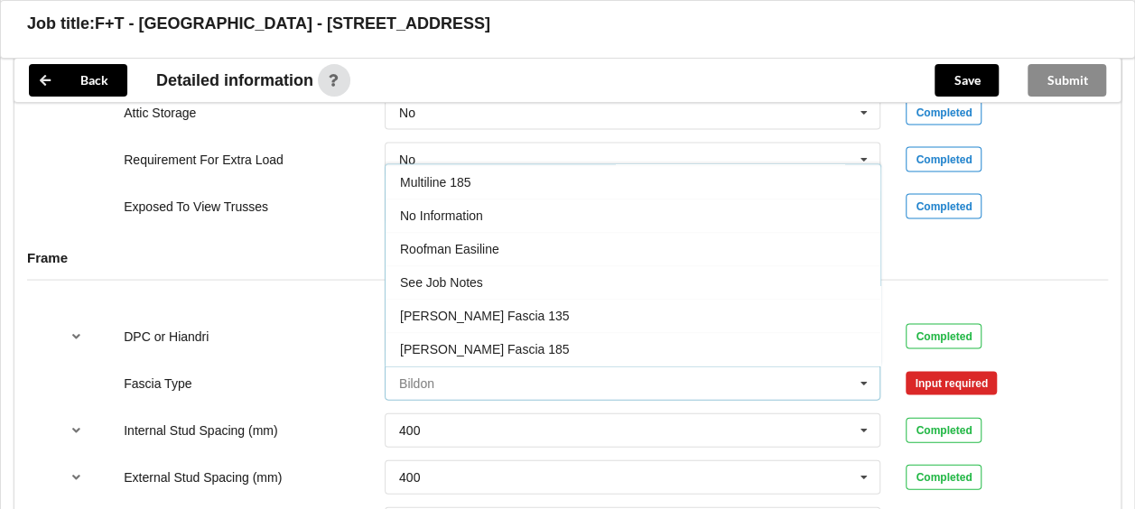
scroll to position [570, 0]
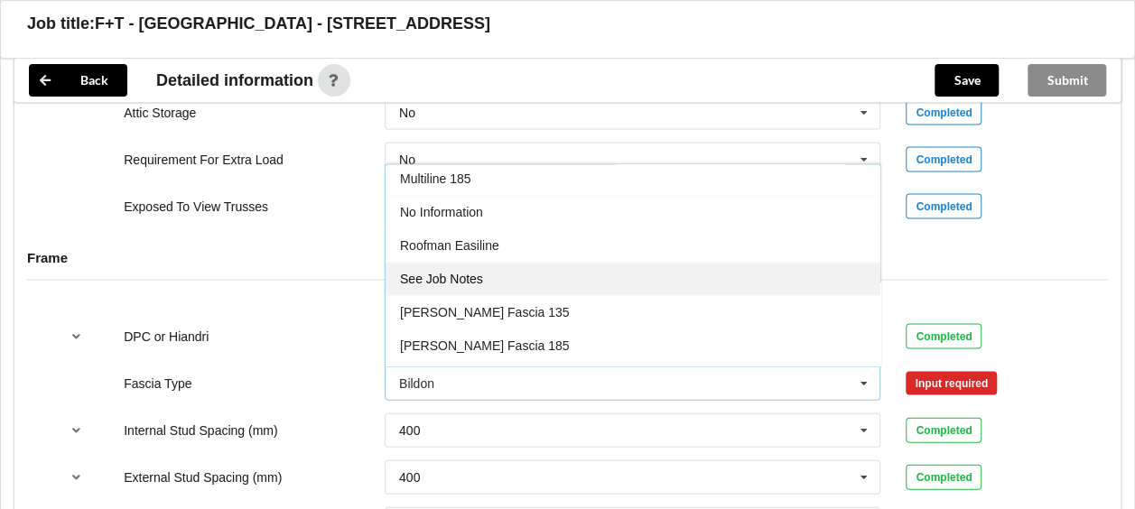
click at [652, 271] on div "See Job Notes" at bounding box center [632, 279] width 495 height 33
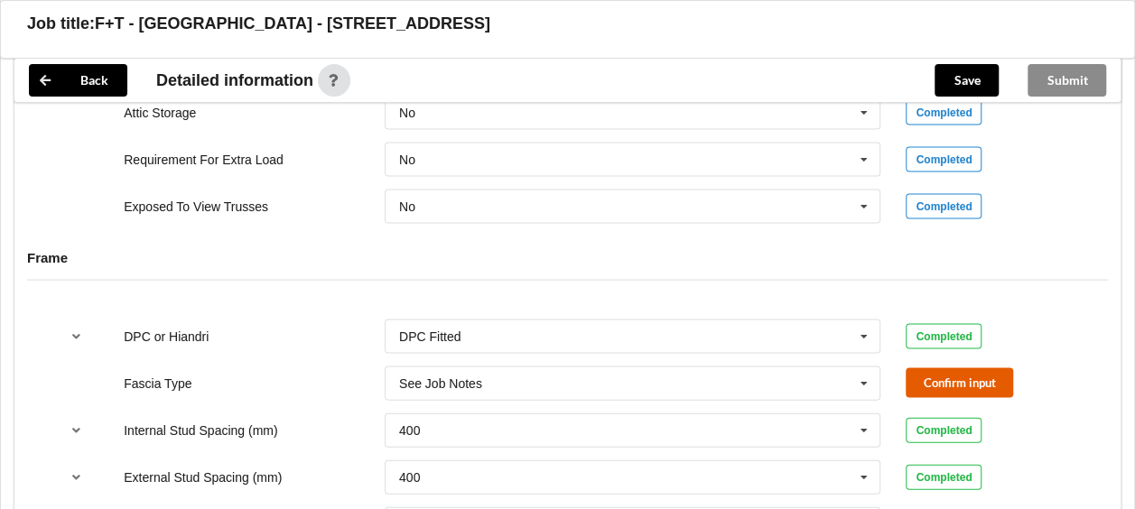
click at [980, 375] on button "Confirm input" at bounding box center [958, 383] width 107 height 30
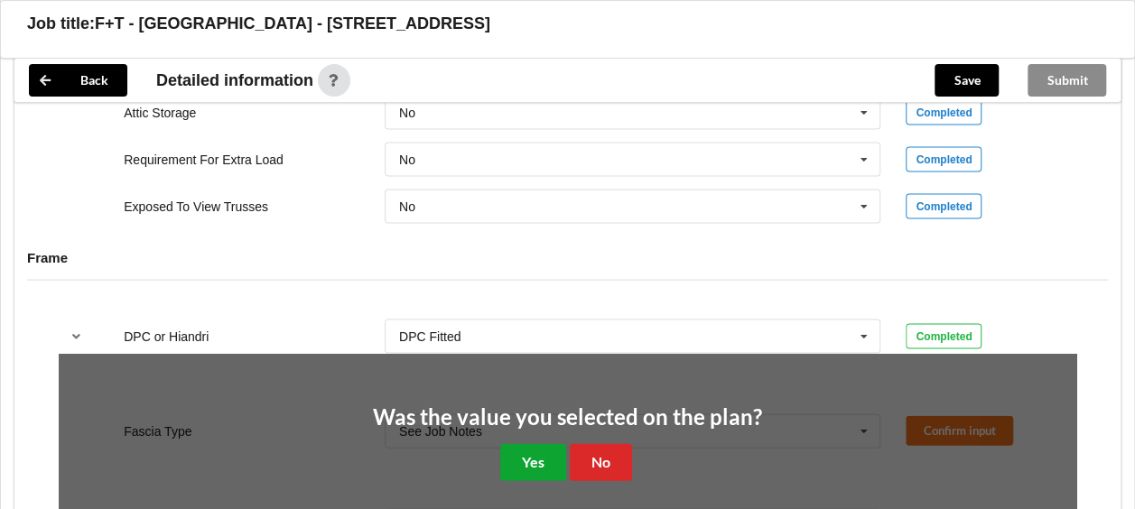
click at [545, 455] on button "Yes" at bounding box center [533, 462] width 66 height 37
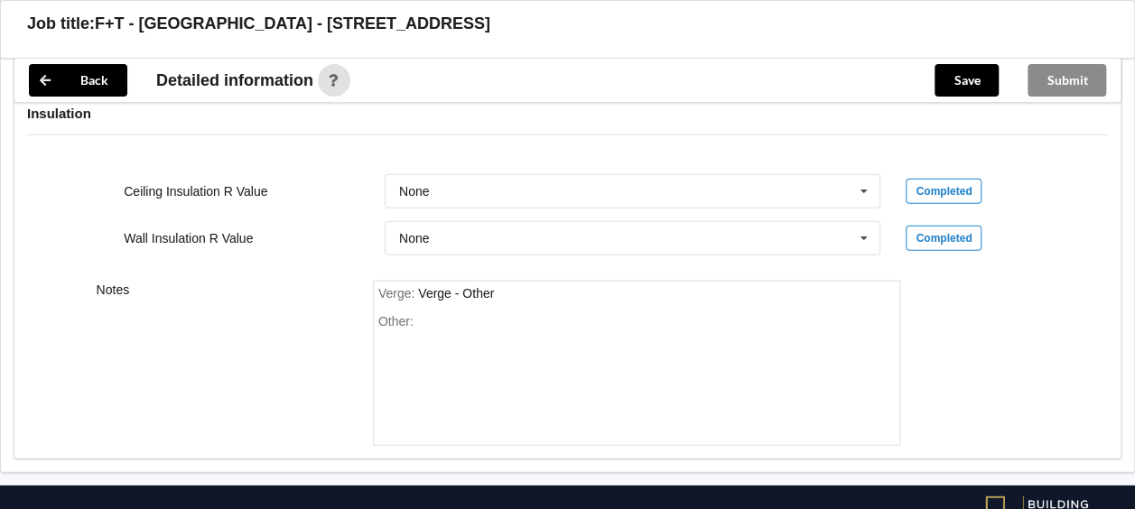
scroll to position [2344, 0]
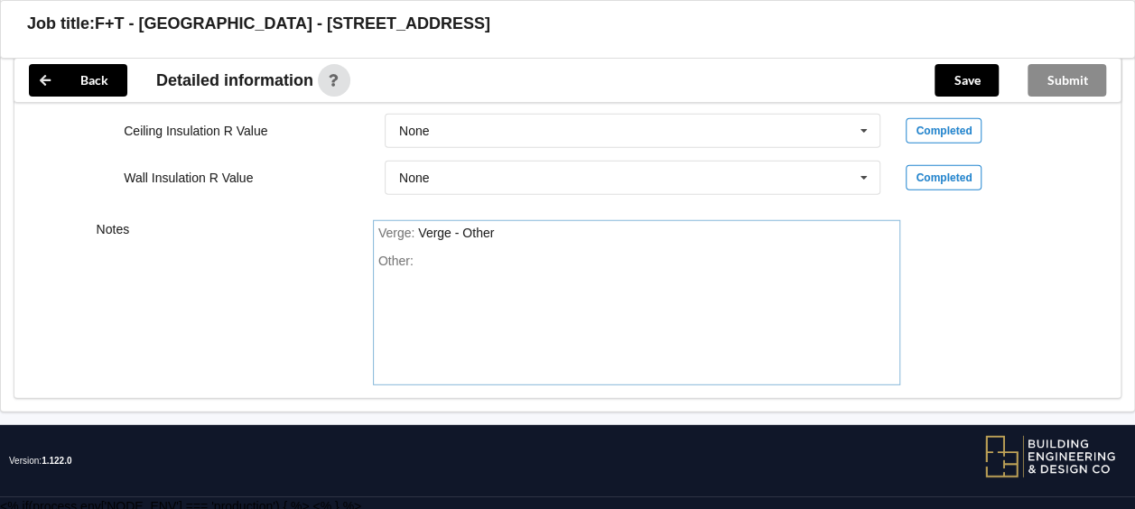
click at [567, 261] on div "Other:" at bounding box center [636, 317] width 517 height 126
click at [965, 81] on button "Save" at bounding box center [966, 80] width 64 height 32
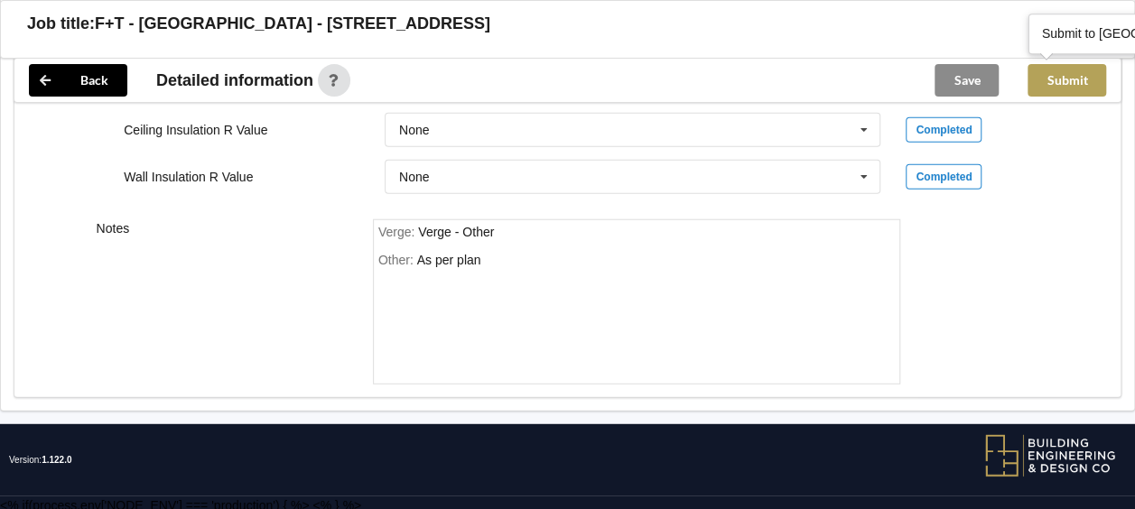
click at [1066, 79] on button "Submit" at bounding box center [1066, 80] width 79 height 32
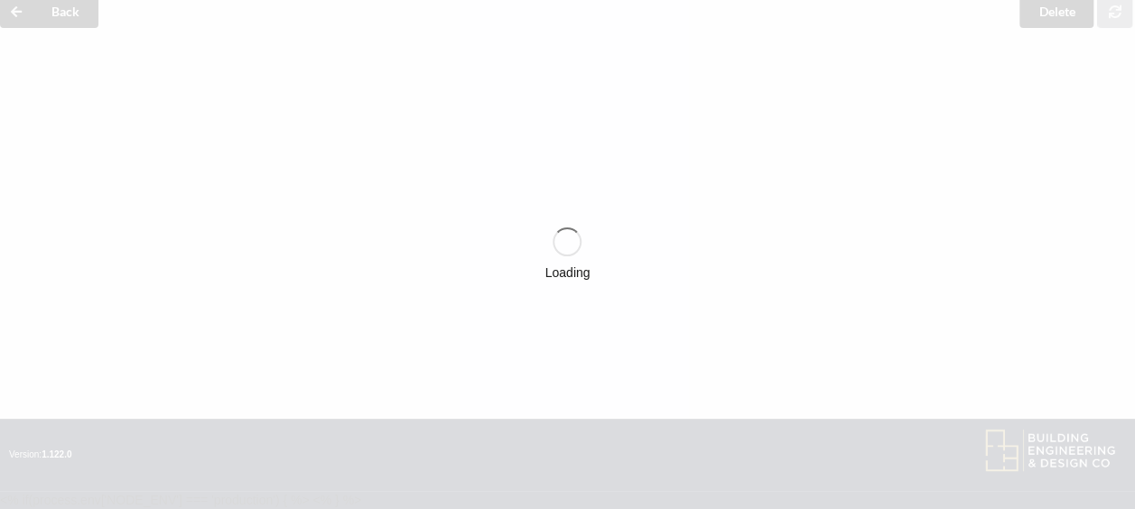
scroll to position [2262, 0]
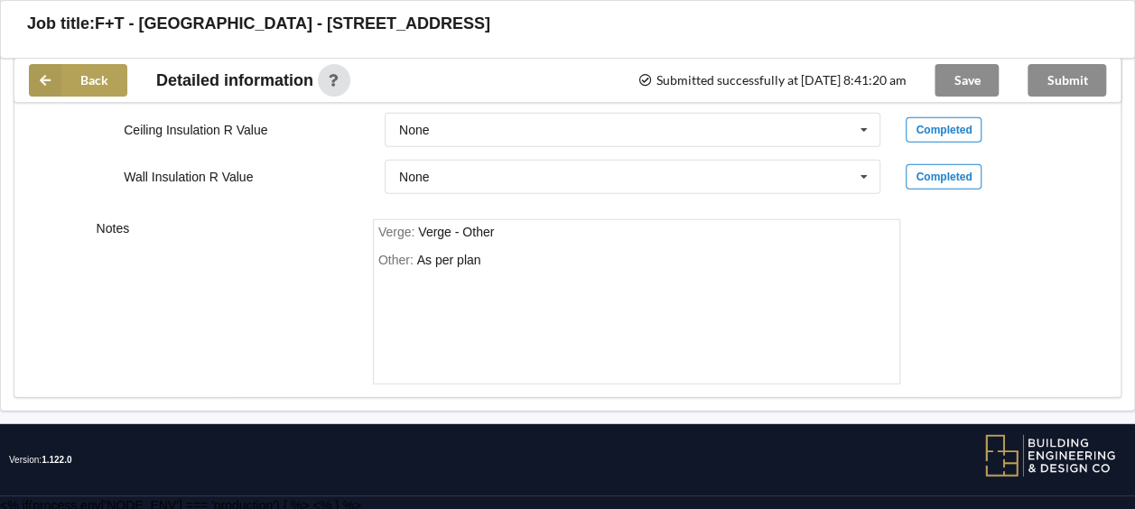
click at [105, 83] on button "Back" at bounding box center [78, 80] width 98 height 32
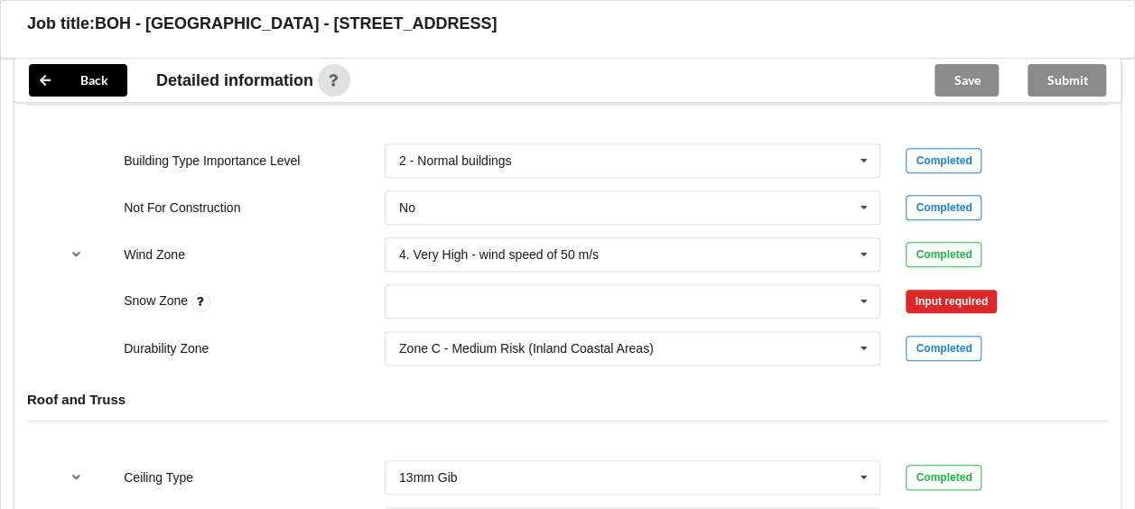
scroll to position [803, 0]
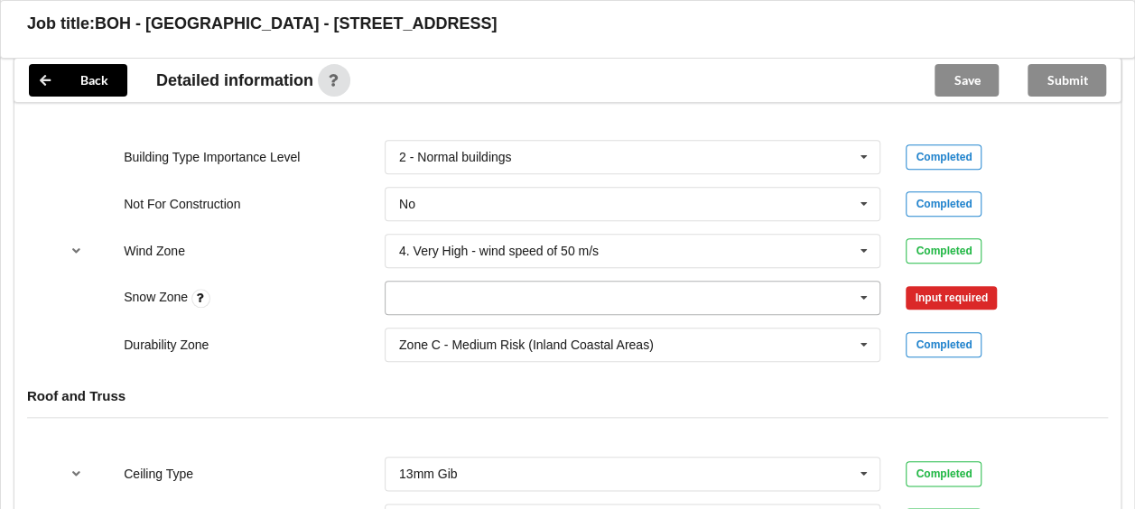
click at [860, 291] on icon at bounding box center [863, 298] width 27 height 33
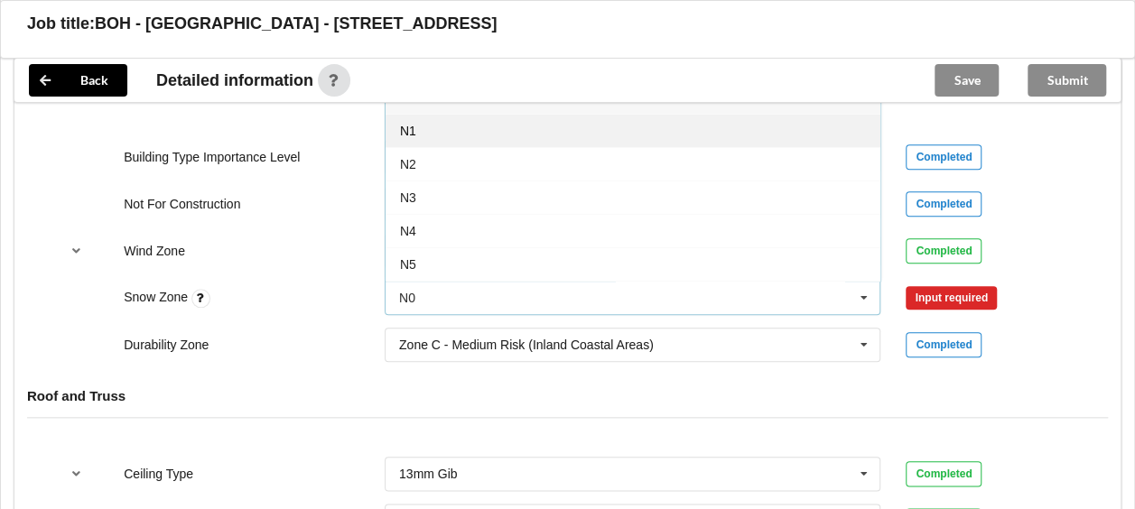
click at [717, 139] on div "N1" at bounding box center [632, 130] width 495 height 33
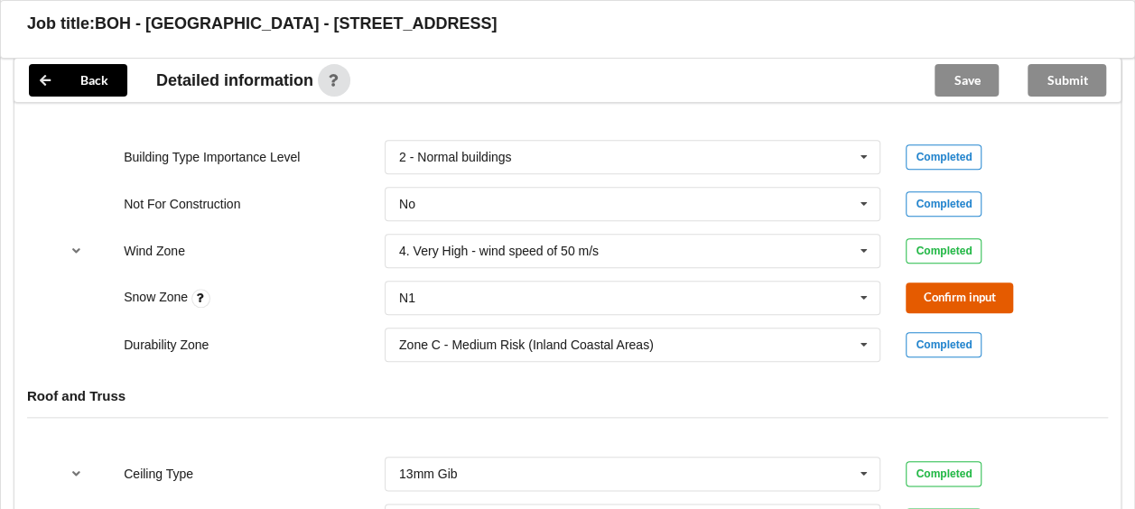
click at [943, 288] on button "Confirm input" at bounding box center [958, 298] width 107 height 30
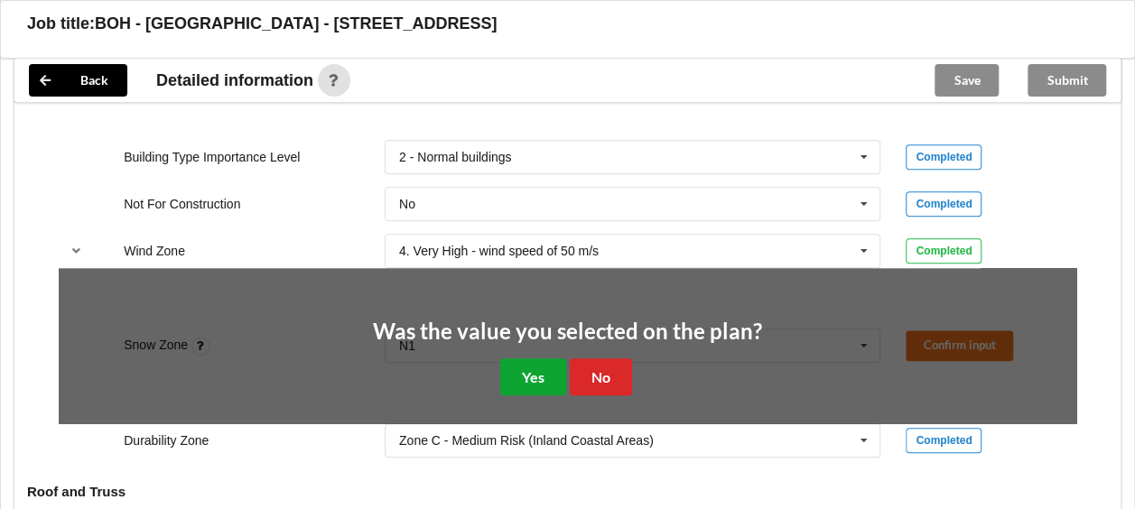
click at [549, 375] on button "Yes" at bounding box center [533, 376] width 66 height 37
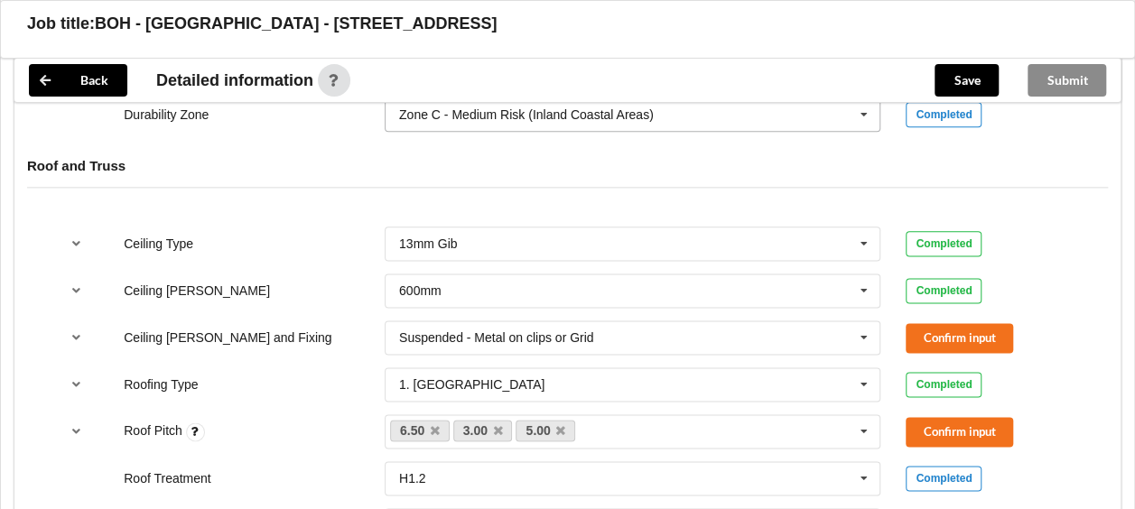
scroll to position [1059, 0]
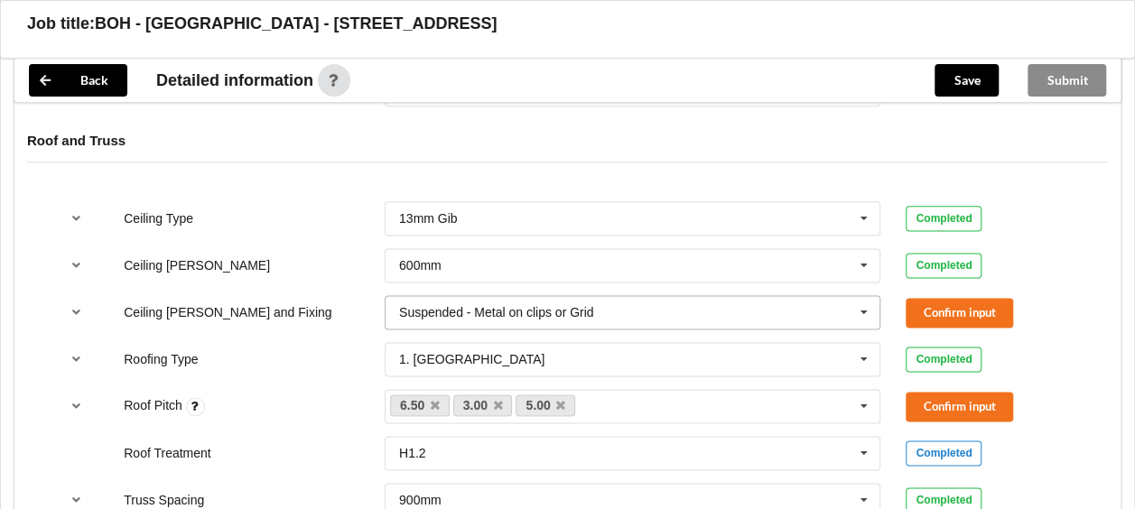
click at [867, 318] on icon at bounding box center [863, 312] width 27 height 33
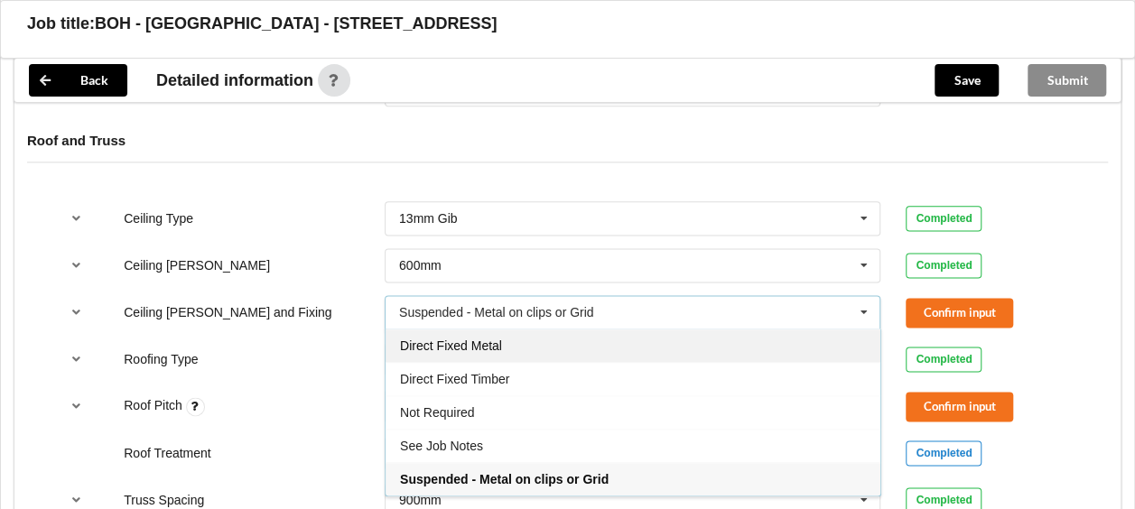
click at [823, 334] on div "Direct Fixed Metal" at bounding box center [632, 345] width 495 height 33
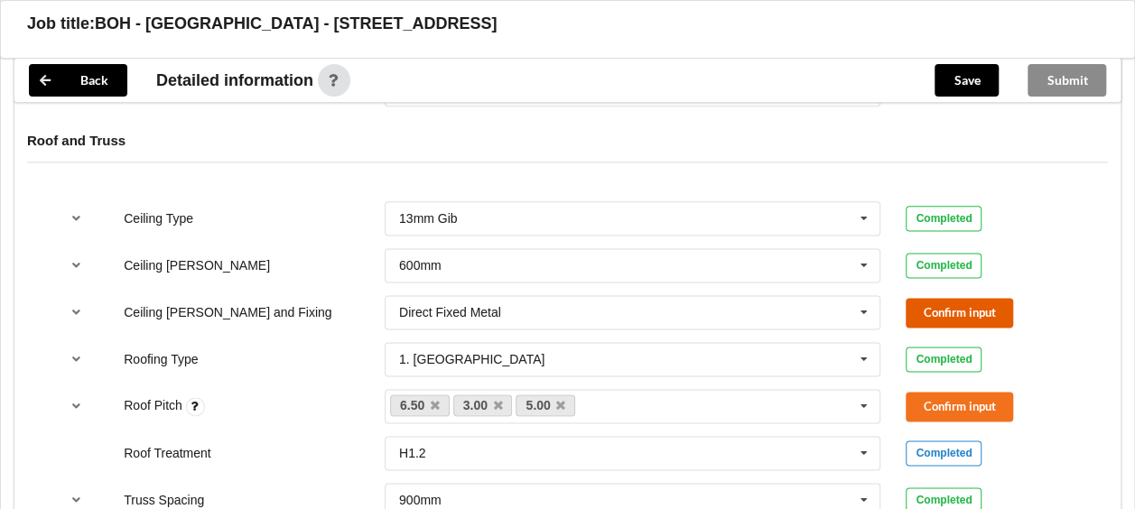
click at [931, 314] on button "Confirm input" at bounding box center [958, 313] width 107 height 30
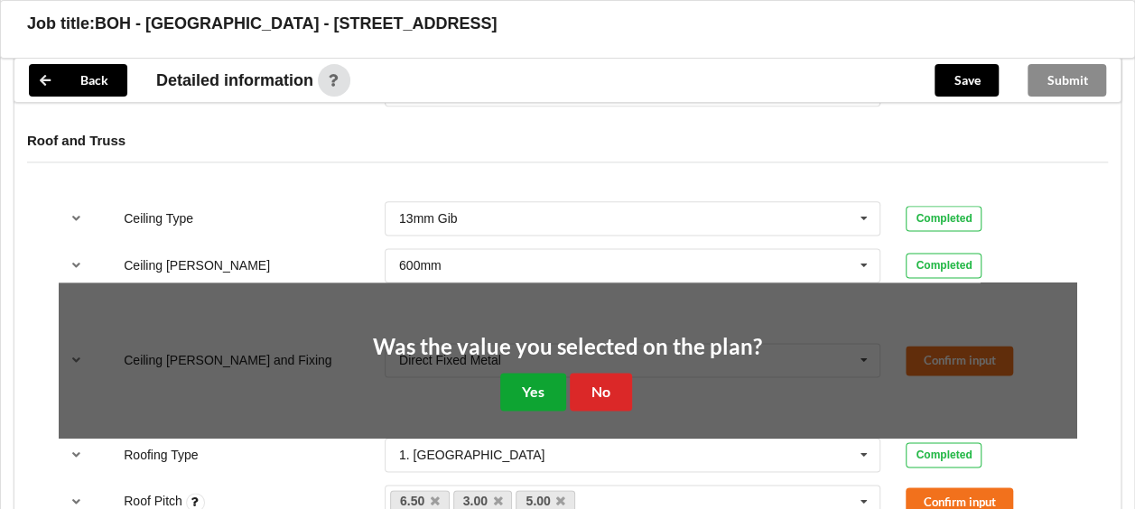
click at [542, 387] on button "Yes" at bounding box center [533, 391] width 66 height 37
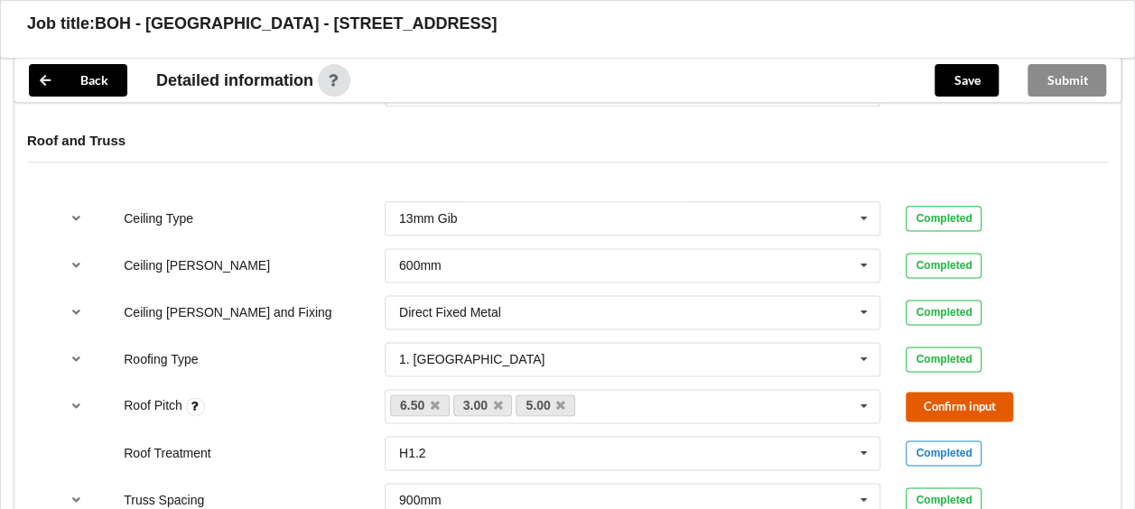
click at [919, 395] on button "Confirm input" at bounding box center [958, 407] width 107 height 30
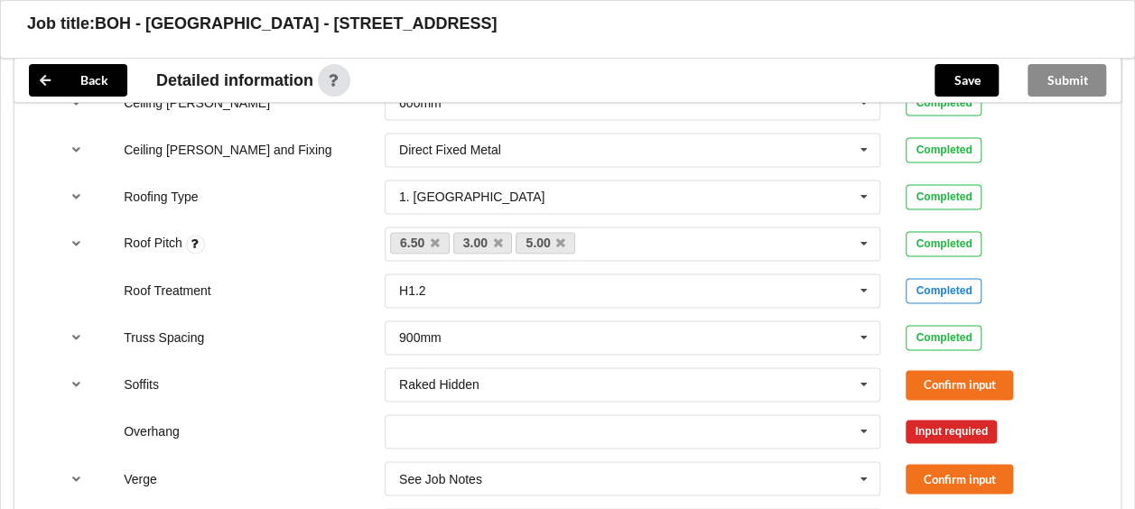
scroll to position [1281, 0]
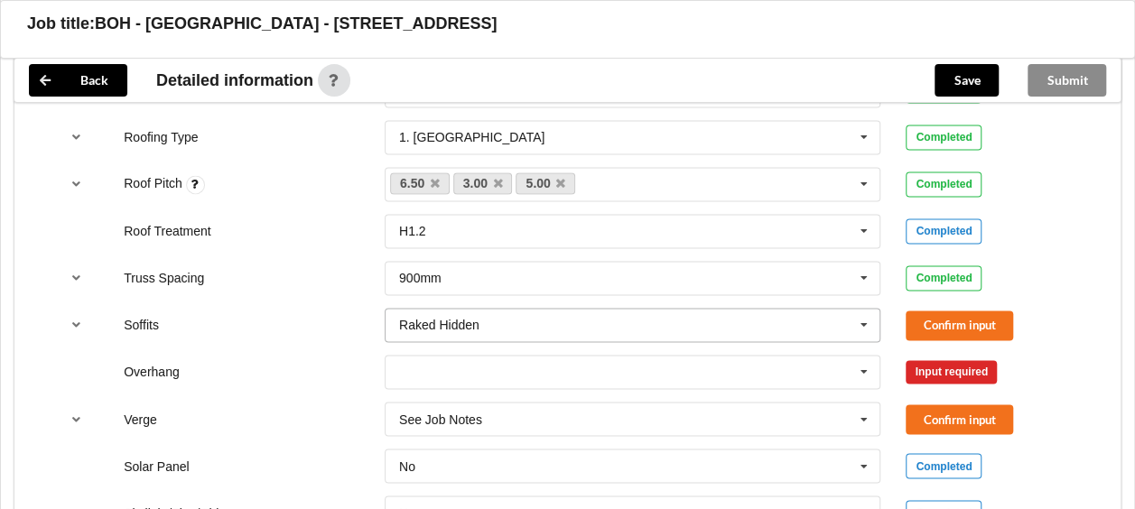
click at [850, 320] on icon at bounding box center [863, 325] width 27 height 33
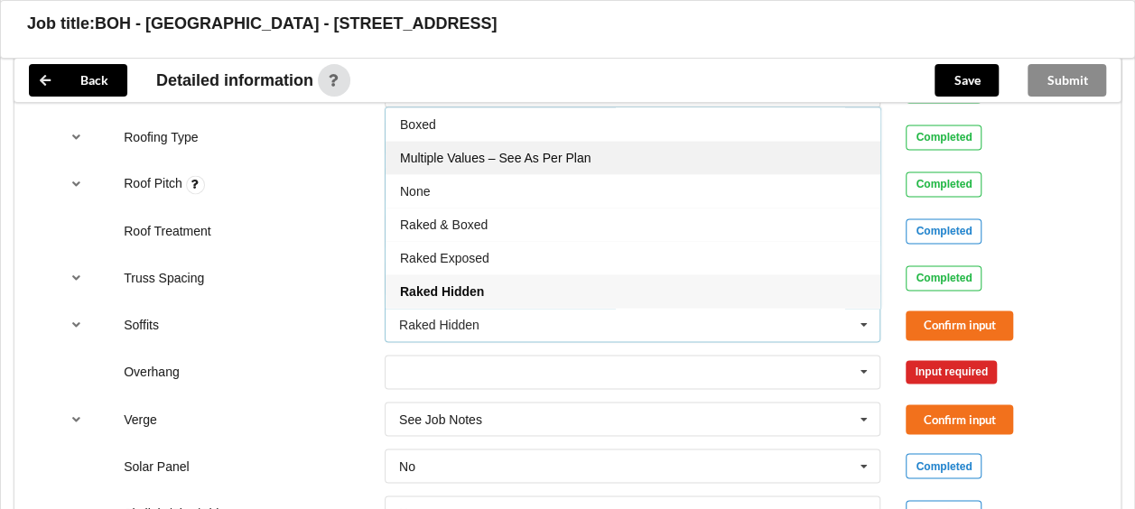
click at [745, 159] on div "Multiple Values – See As Per Plan" at bounding box center [632, 157] width 495 height 33
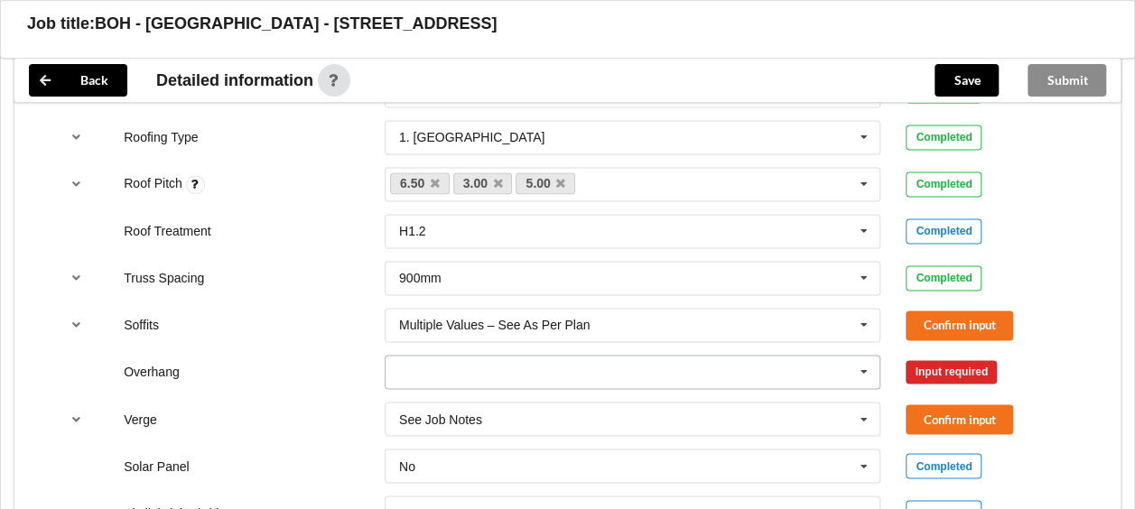
click at [857, 376] on icon at bounding box center [863, 372] width 27 height 33
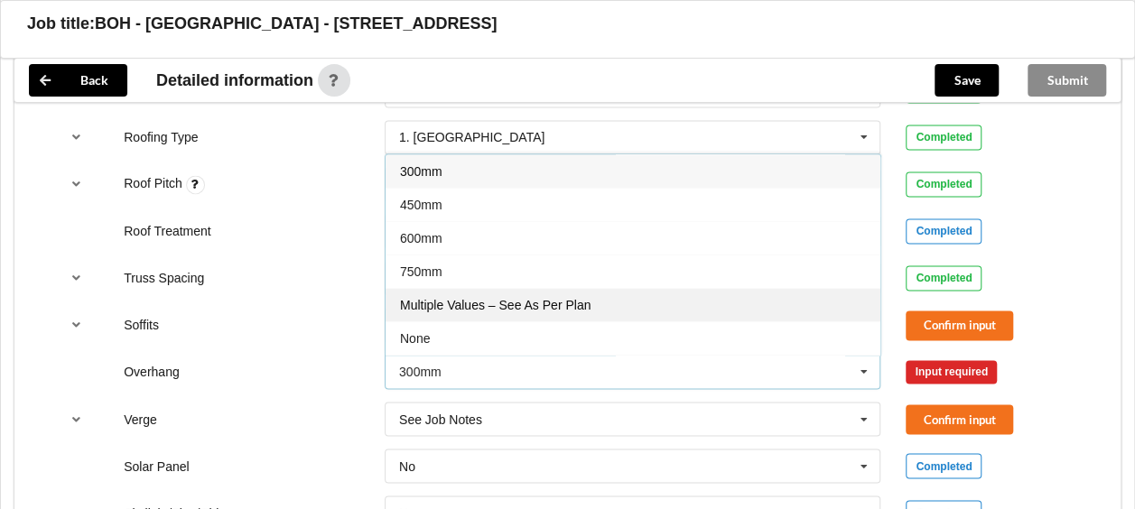
click at [733, 301] on div "Multiple Values – See As Per Plan" at bounding box center [632, 304] width 495 height 33
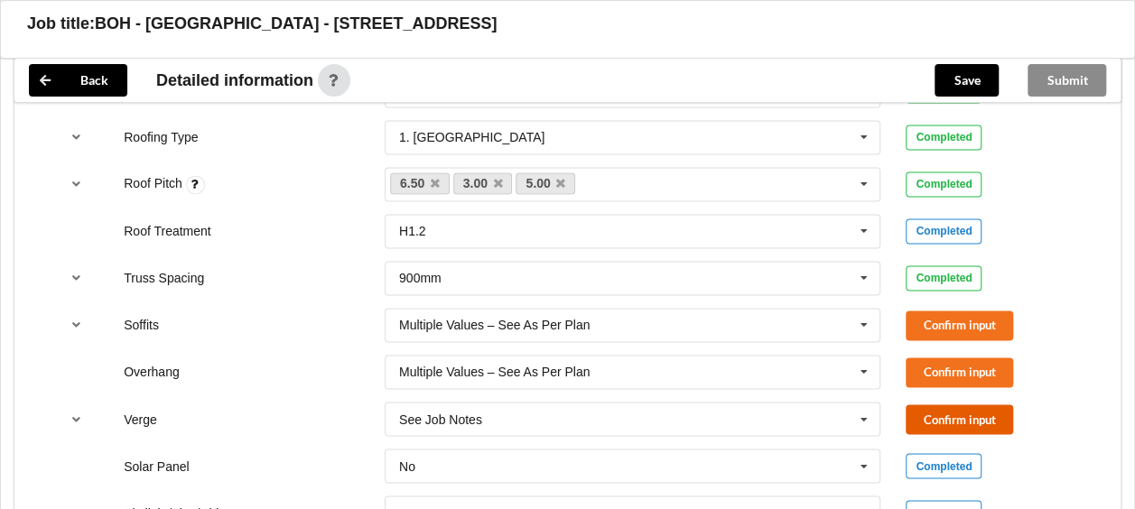
click at [914, 415] on button "Confirm input" at bounding box center [958, 419] width 107 height 30
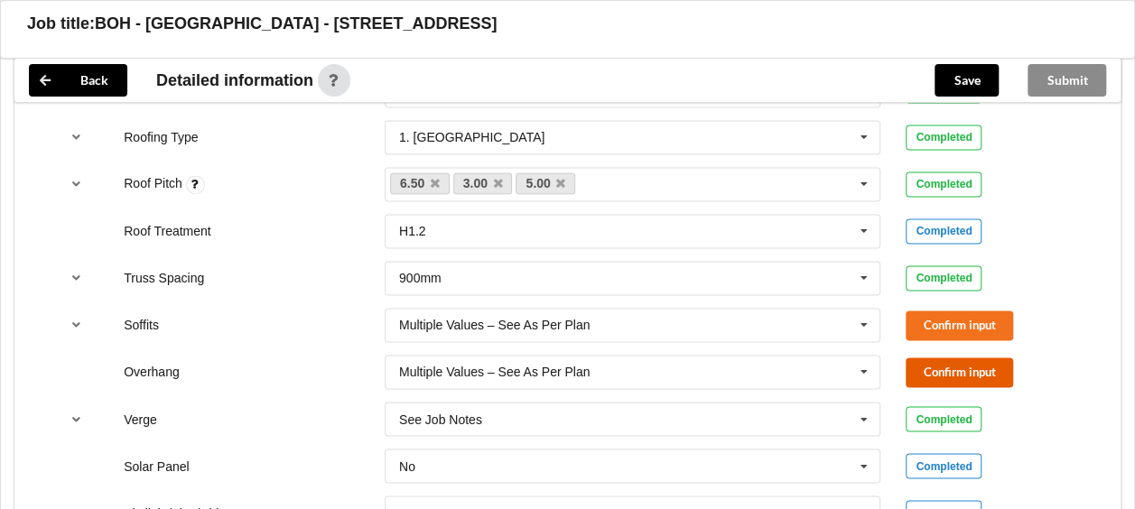
click at [927, 373] on button "Confirm input" at bounding box center [958, 372] width 107 height 30
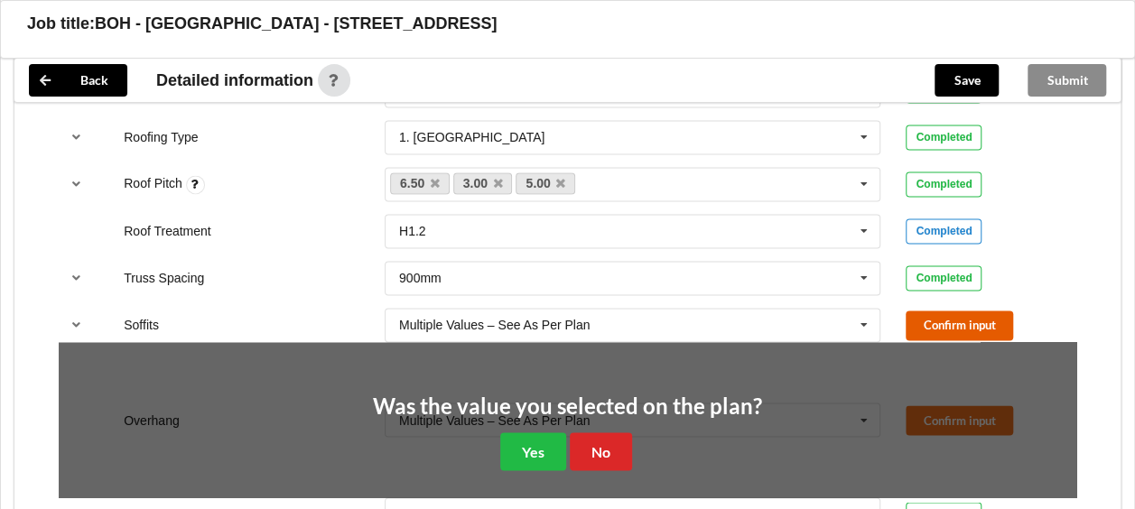
click at [919, 320] on button "Confirm input" at bounding box center [958, 325] width 107 height 30
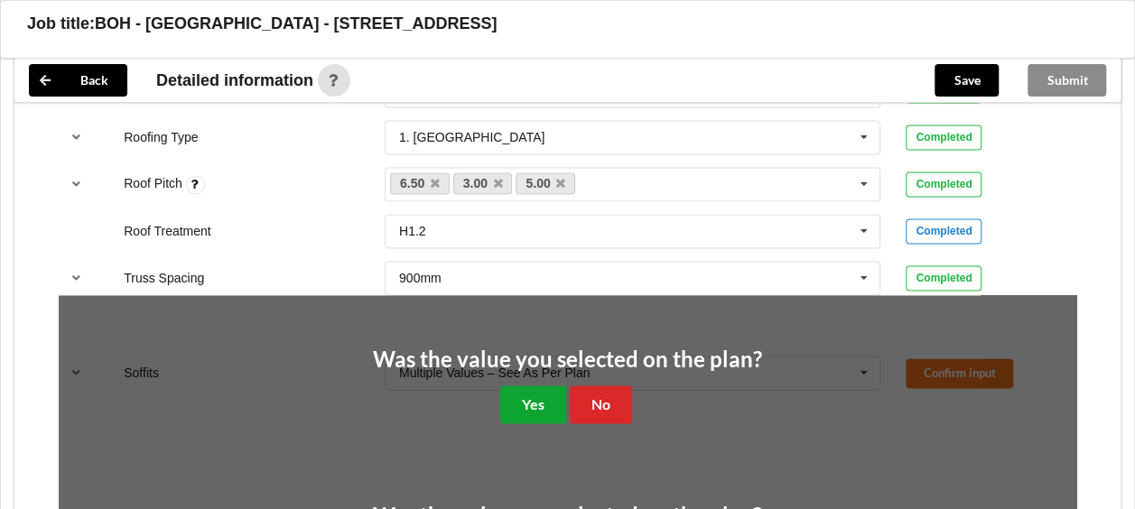
click at [523, 401] on button "Yes" at bounding box center [533, 403] width 66 height 37
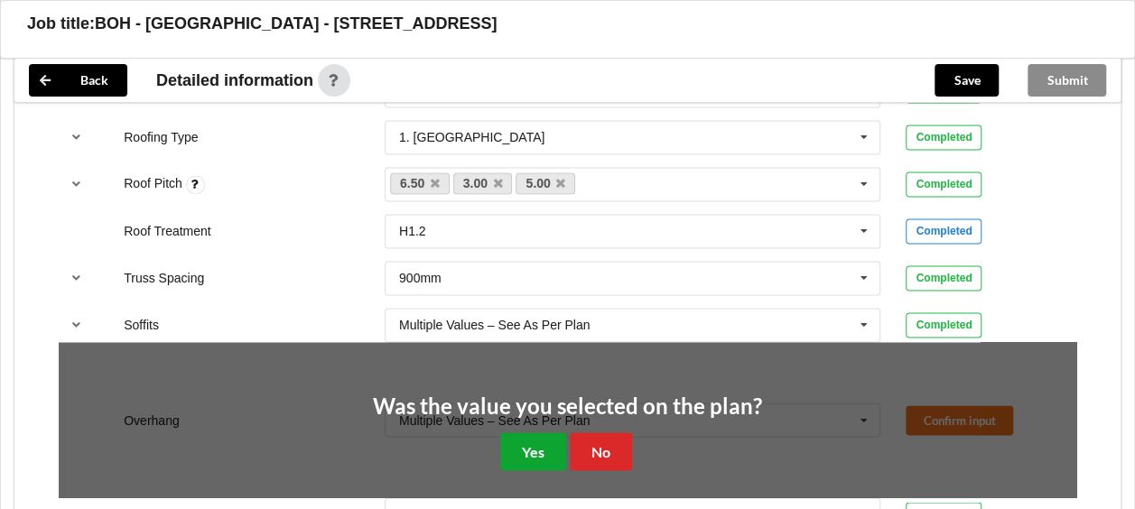
click at [534, 445] on button "Yes" at bounding box center [533, 450] width 66 height 37
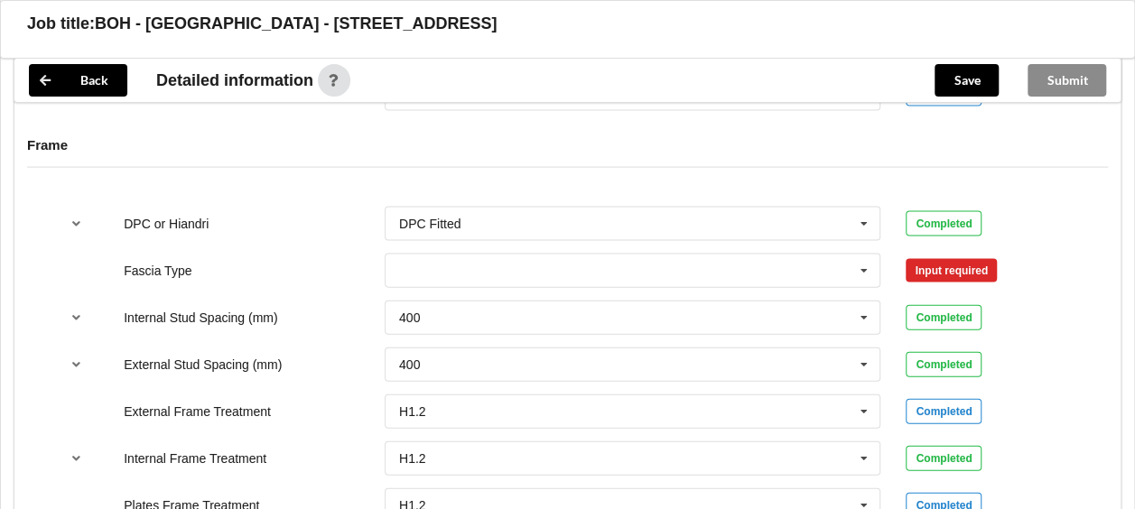
scroll to position [1844, 0]
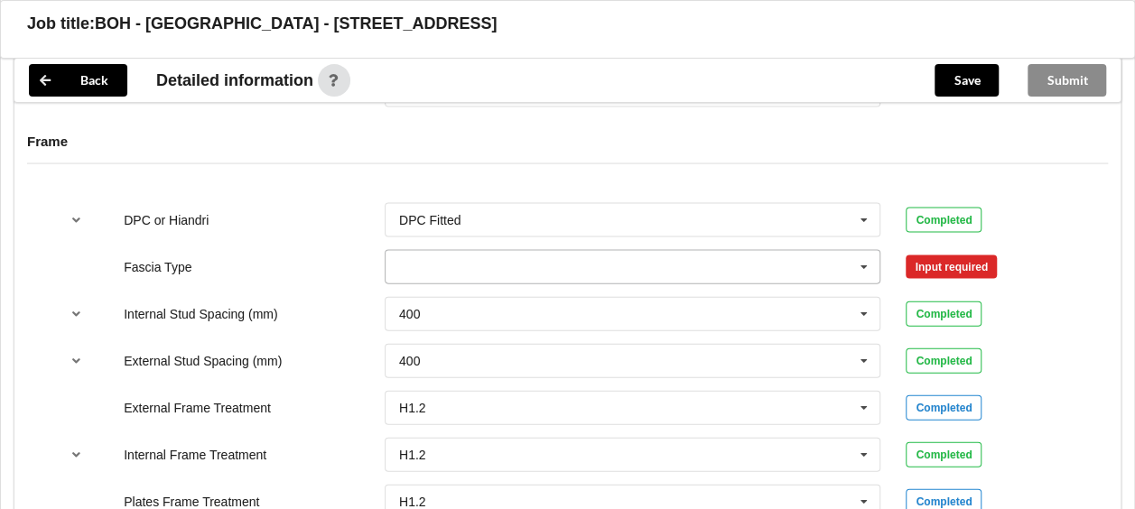
click at [862, 267] on icon at bounding box center [863, 267] width 27 height 33
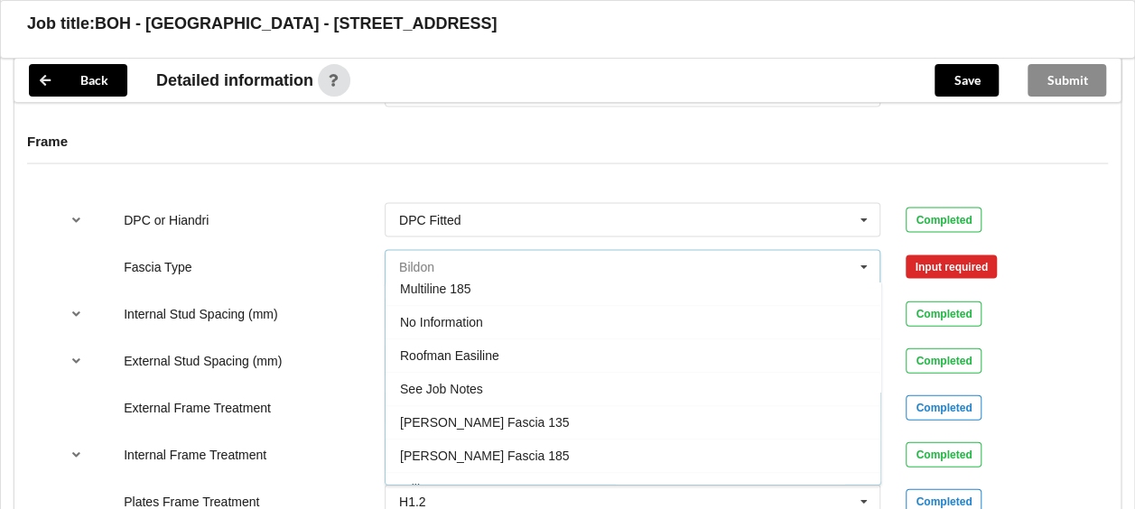
scroll to position [579, 0]
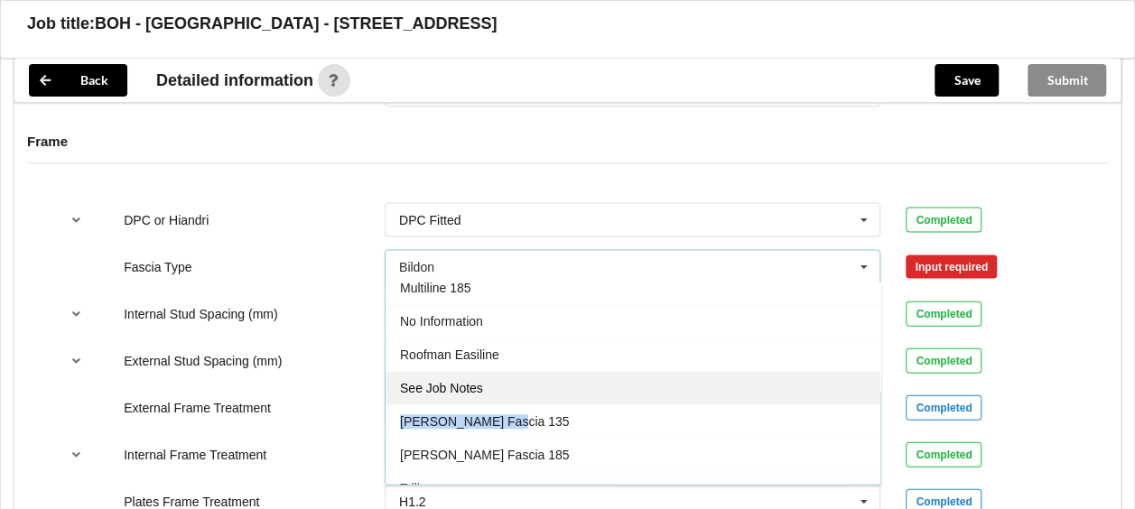
drag, startPoint x: 632, startPoint y: 395, endPoint x: 628, endPoint y: 380, distance: 15.8
click at [628, 383] on div "Bildon Continuous 180 Diamond 147 M85 - 180mmx18mm M85A - 230mmx18mm M86 - 135m…" at bounding box center [633, 384] width 496 height 202
click at [628, 380] on div "See Job Notes" at bounding box center [632, 388] width 495 height 33
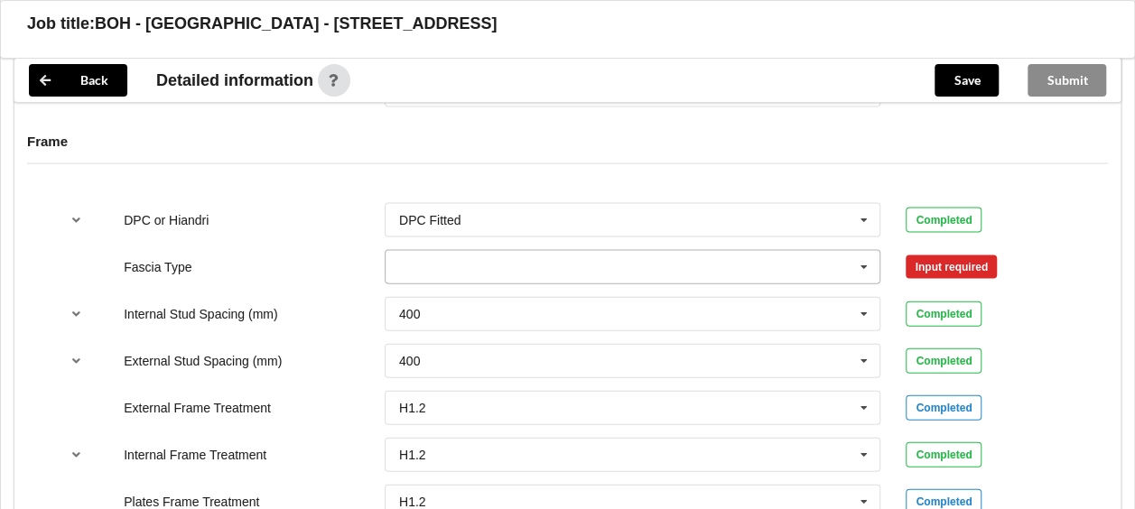
click at [833, 269] on input "text" at bounding box center [633, 267] width 495 height 32
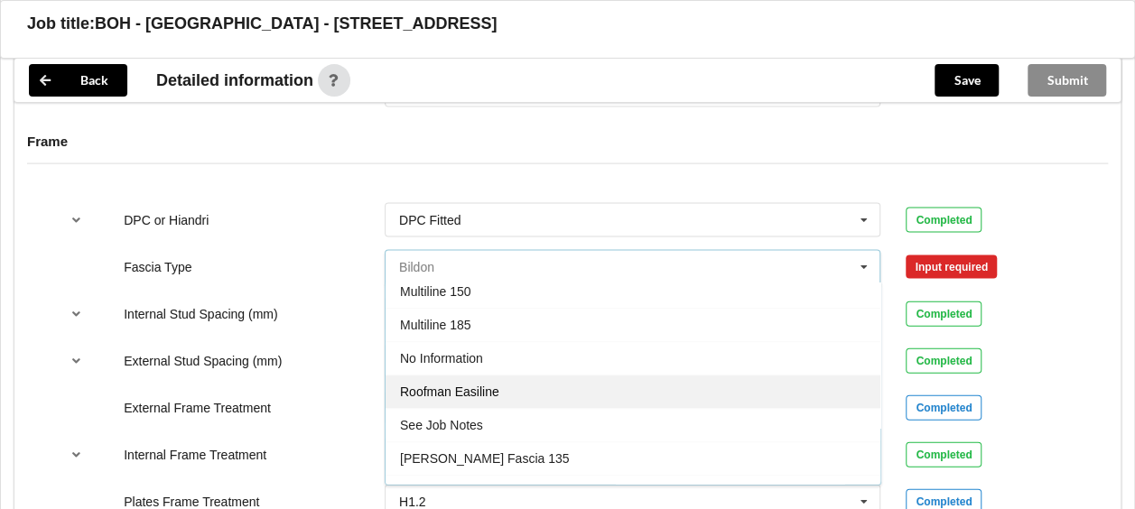
scroll to position [546, 0]
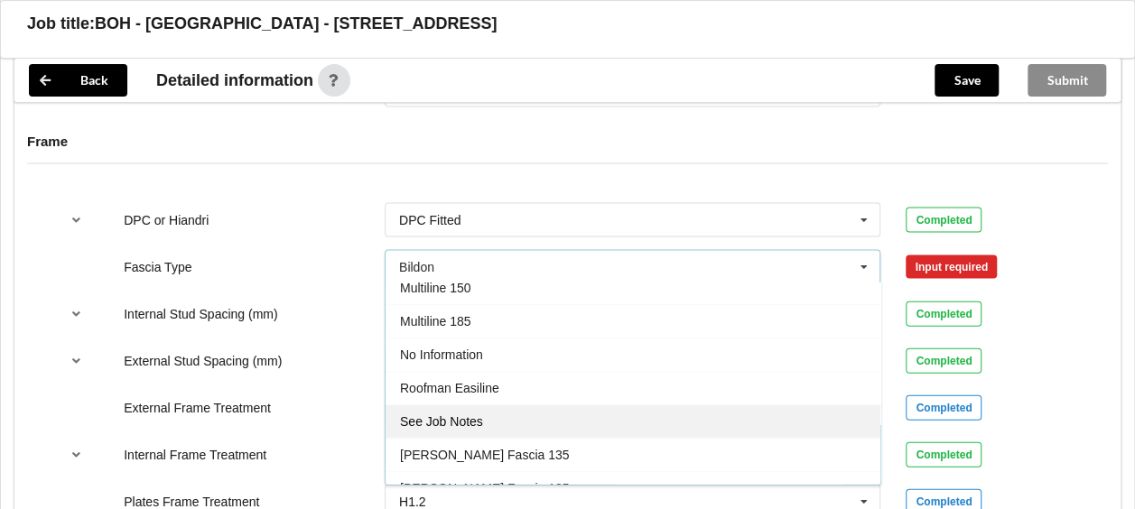
click at [653, 405] on div "See Job Notes" at bounding box center [632, 421] width 495 height 33
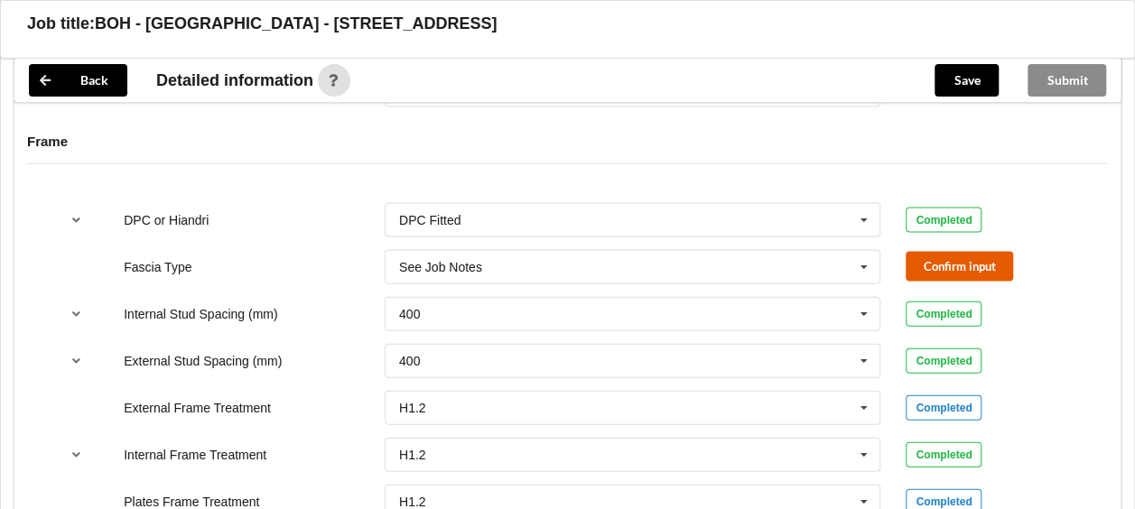
click at [938, 261] on button "Confirm input" at bounding box center [958, 267] width 107 height 30
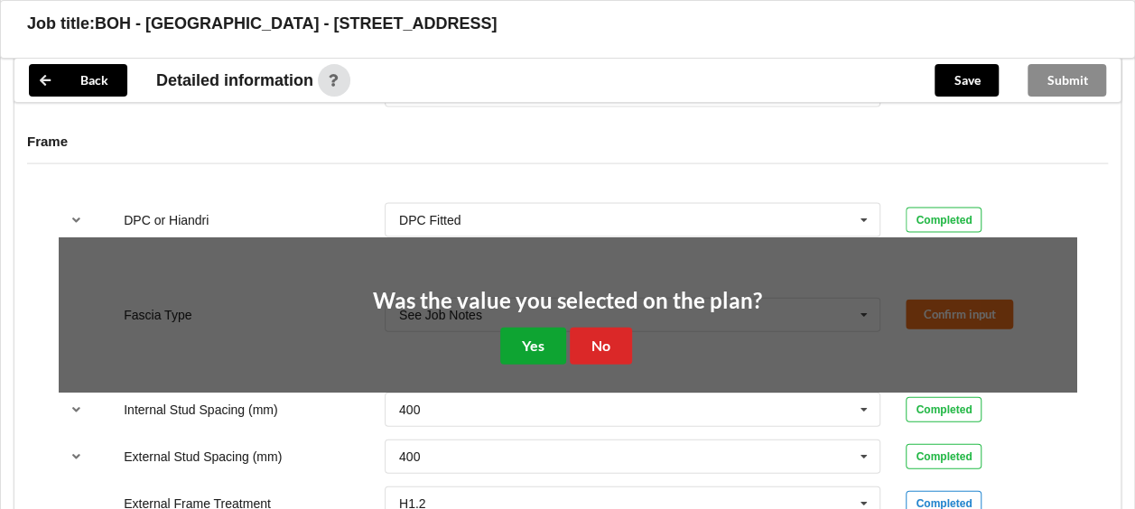
click at [543, 334] on button "Yes" at bounding box center [533, 346] width 66 height 37
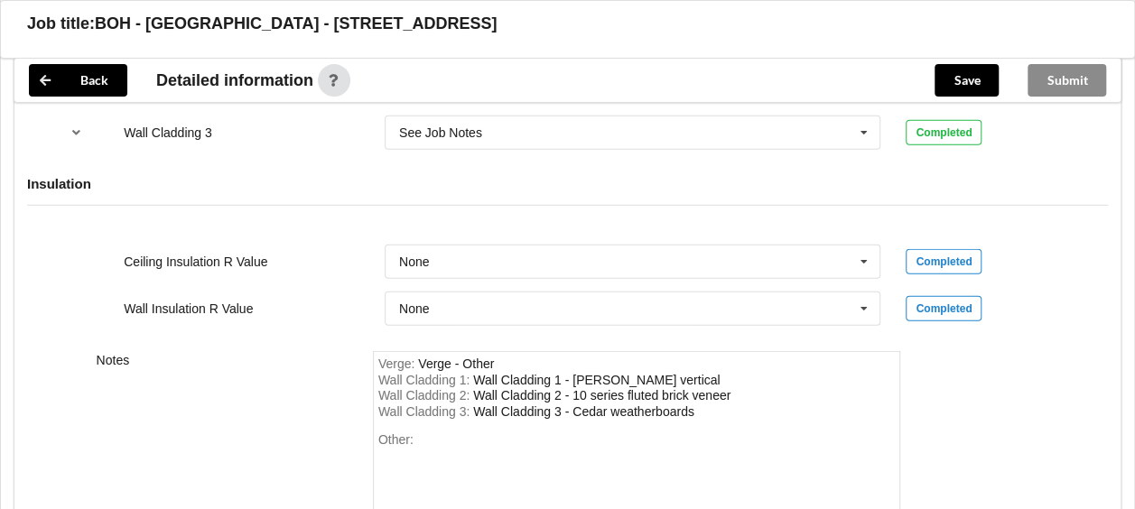
scroll to position [2515, 0]
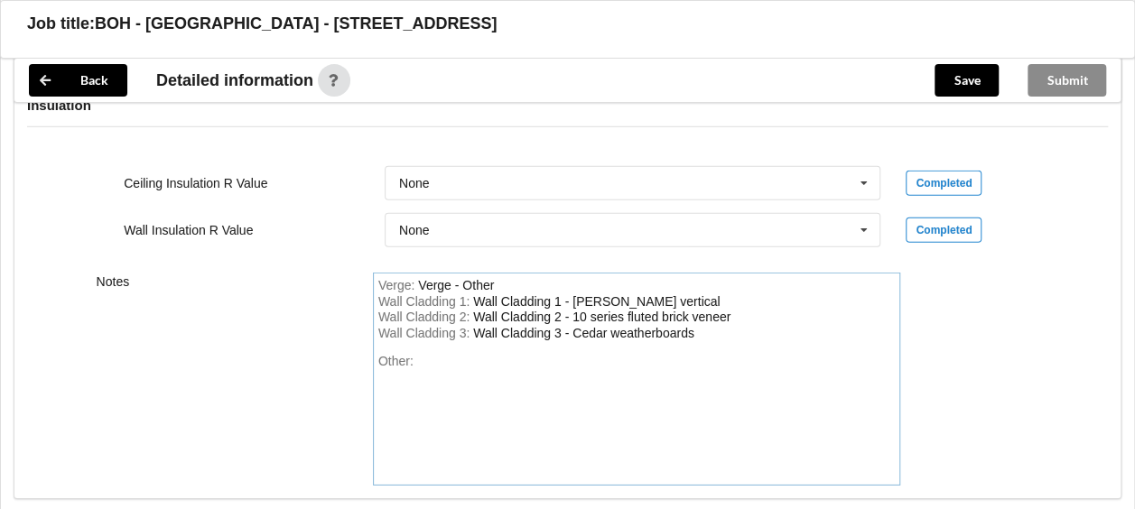
click at [570, 362] on div "Other:" at bounding box center [636, 417] width 517 height 126
click at [960, 94] on button "Save" at bounding box center [966, 80] width 64 height 32
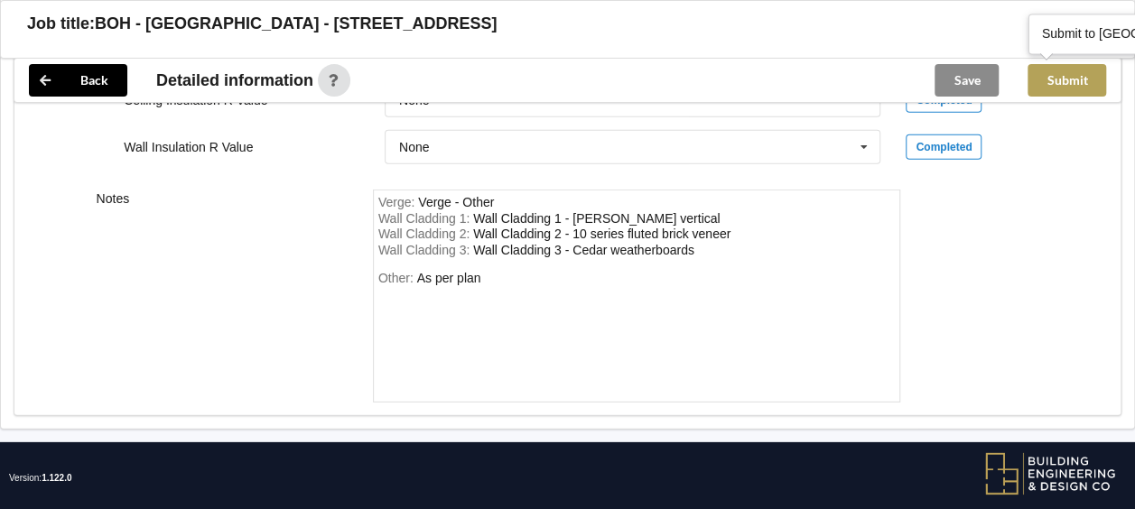
click at [1054, 88] on button "Submit" at bounding box center [1066, 80] width 79 height 32
